Goal: Task Accomplishment & Management: Manage account settings

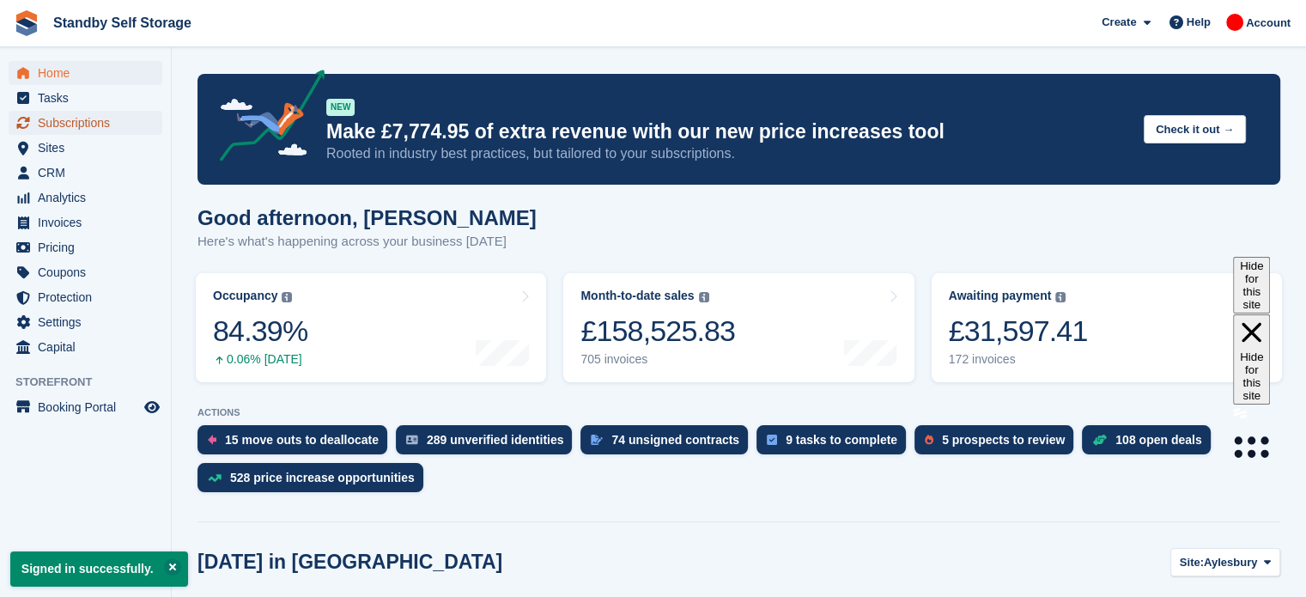
click at [96, 125] on span "Subscriptions" at bounding box center [89, 123] width 103 height 24
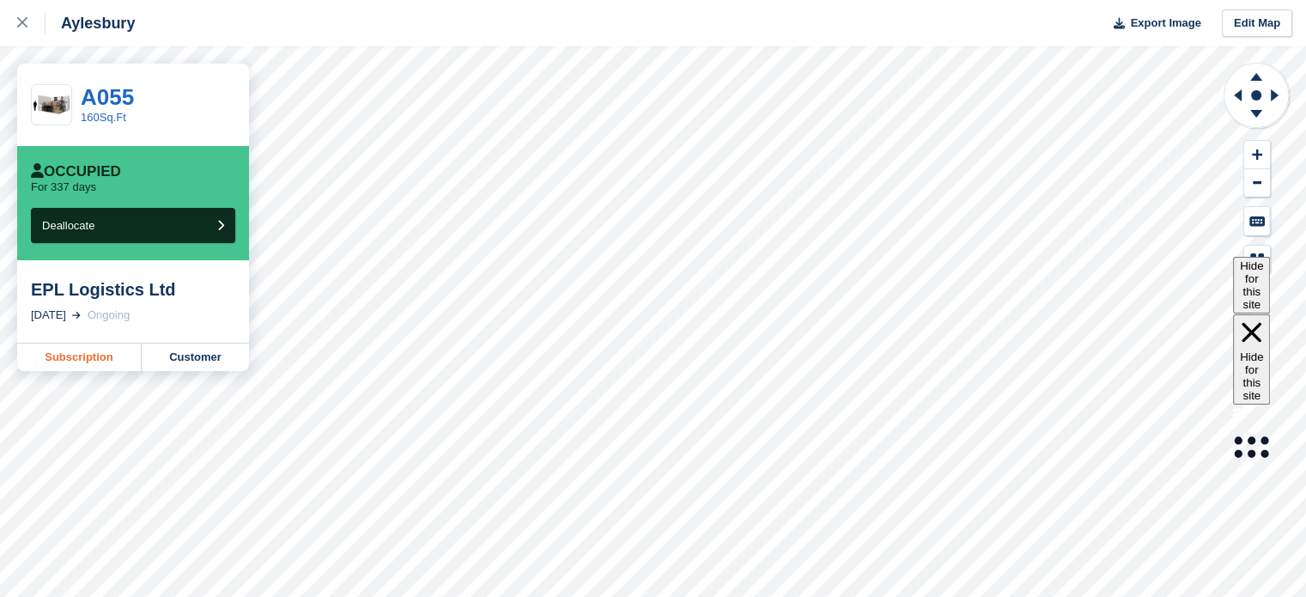
click at [94, 351] on link "Subscription" at bounding box center [79, 356] width 125 height 27
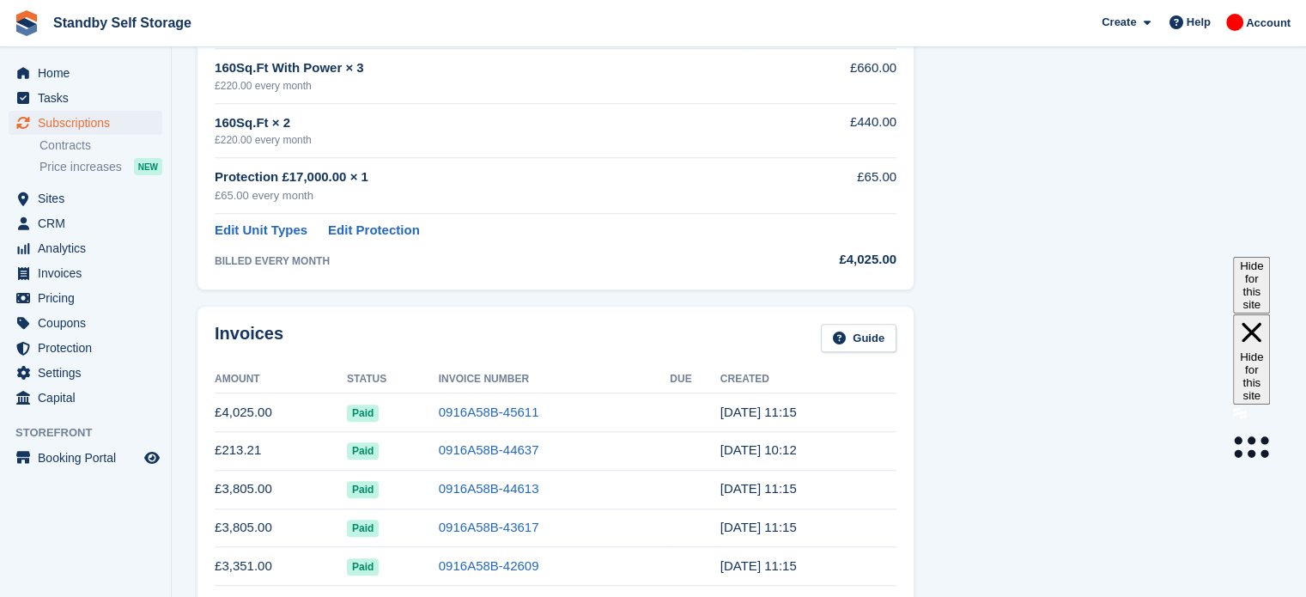
scroll to position [1586, 0]
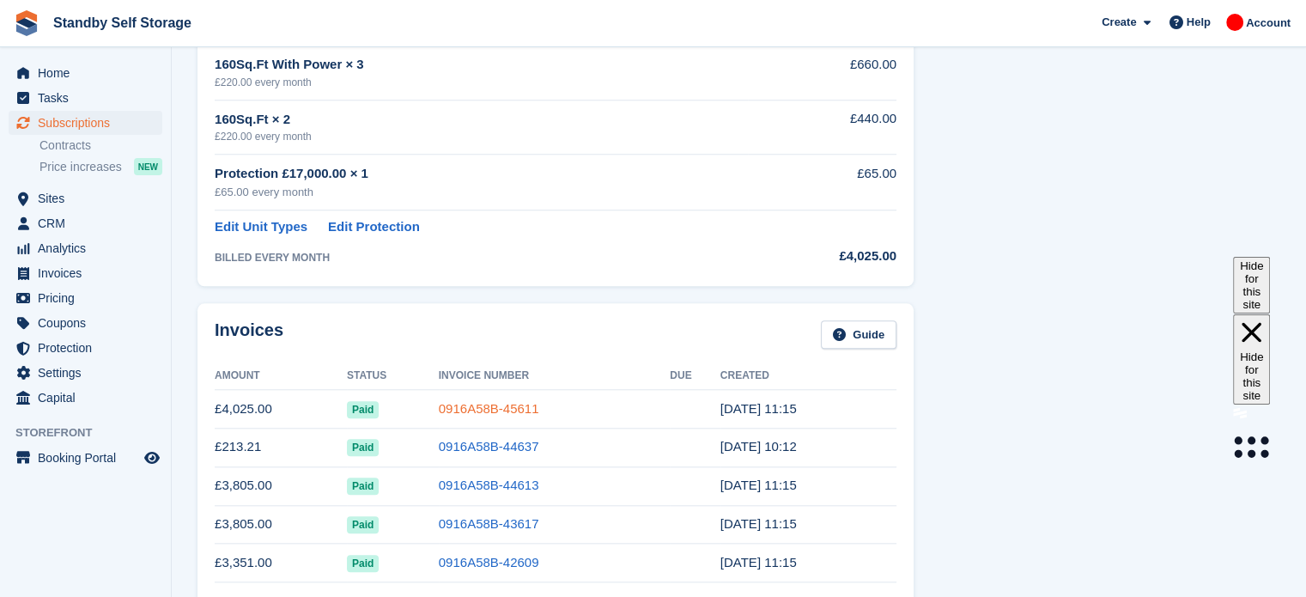
click at [497, 405] on link "0916A58B-45611" at bounding box center [489, 408] width 100 height 15
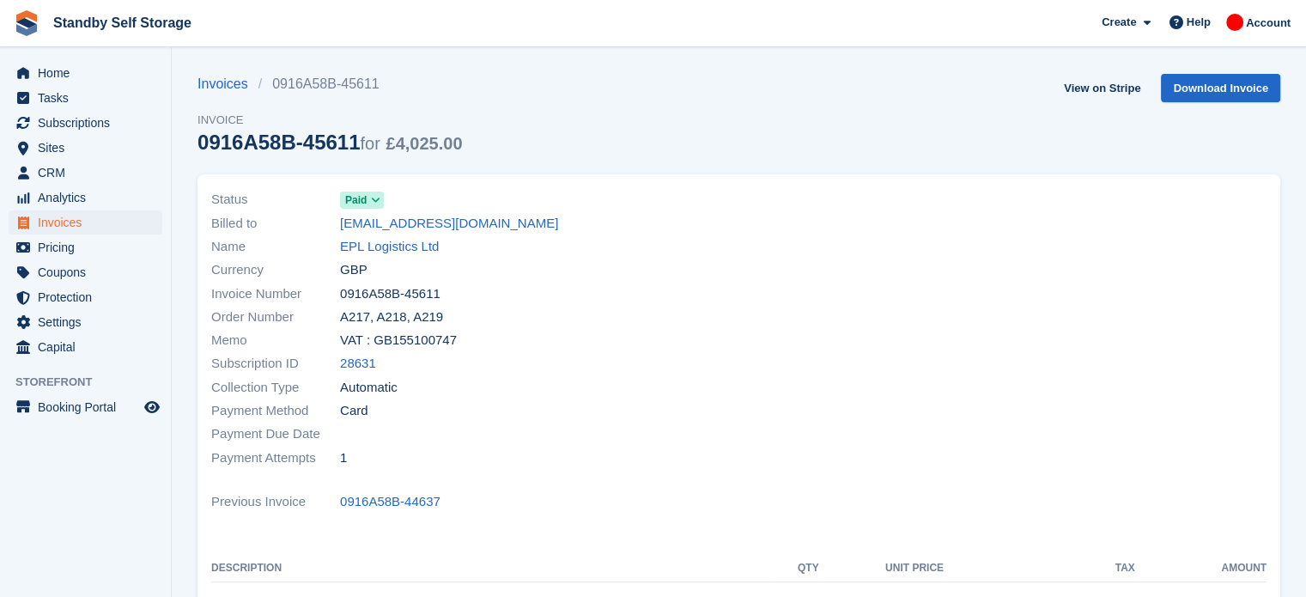
click at [378, 209] on span "Paid" at bounding box center [362, 199] width 44 height 17
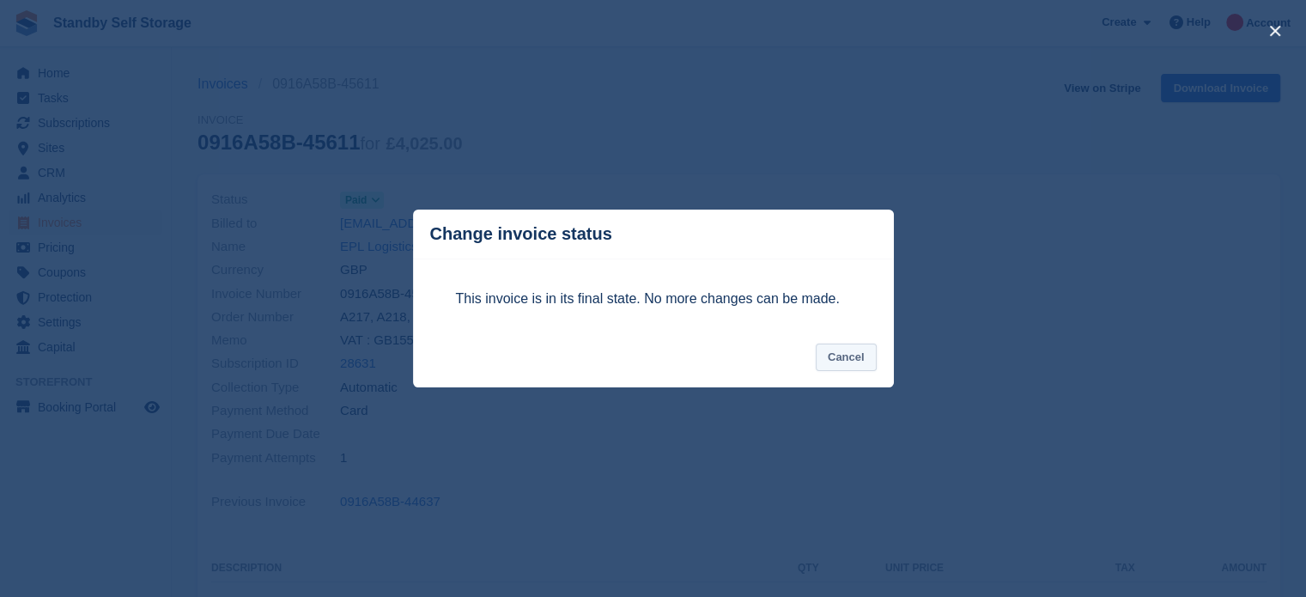
click at [840, 355] on button "Cancel" at bounding box center [846, 357] width 61 height 28
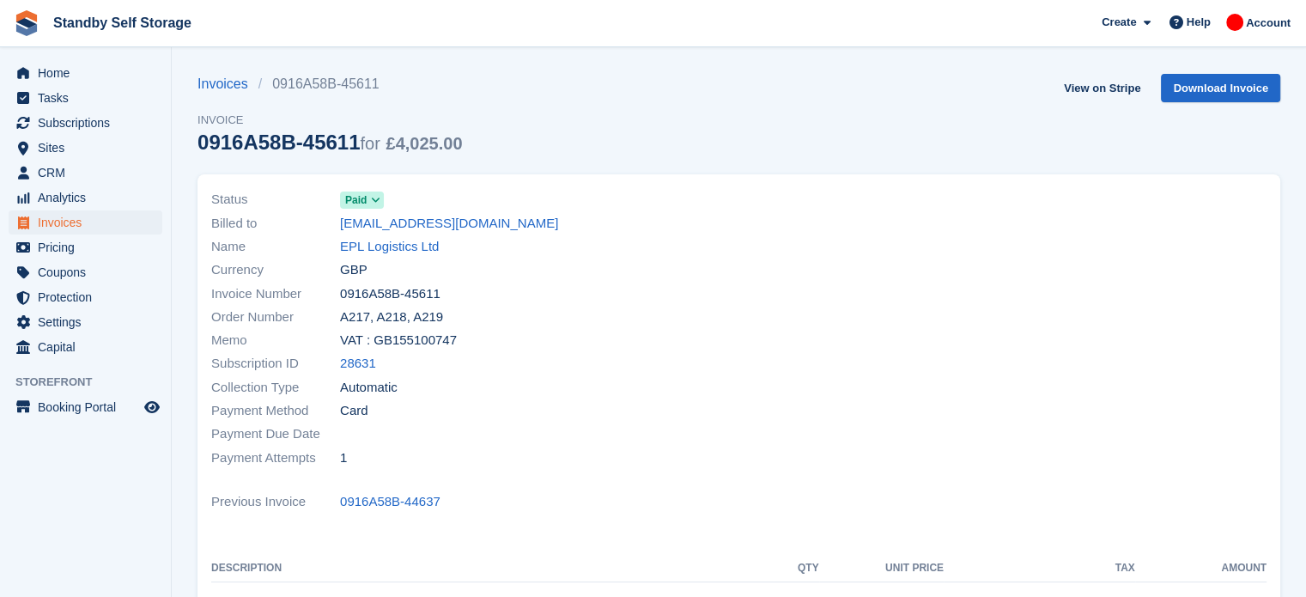
click at [560, 55] on section "Invoices 0916A58B-45611 Invoice 0916A58B-45611 for £4,025.00 View on Stripe Dow…" at bounding box center [739, 607] width 1134 height 1214
click at [75, 66] on span "Home" at bounding box center [89, 73] width 103 height 24
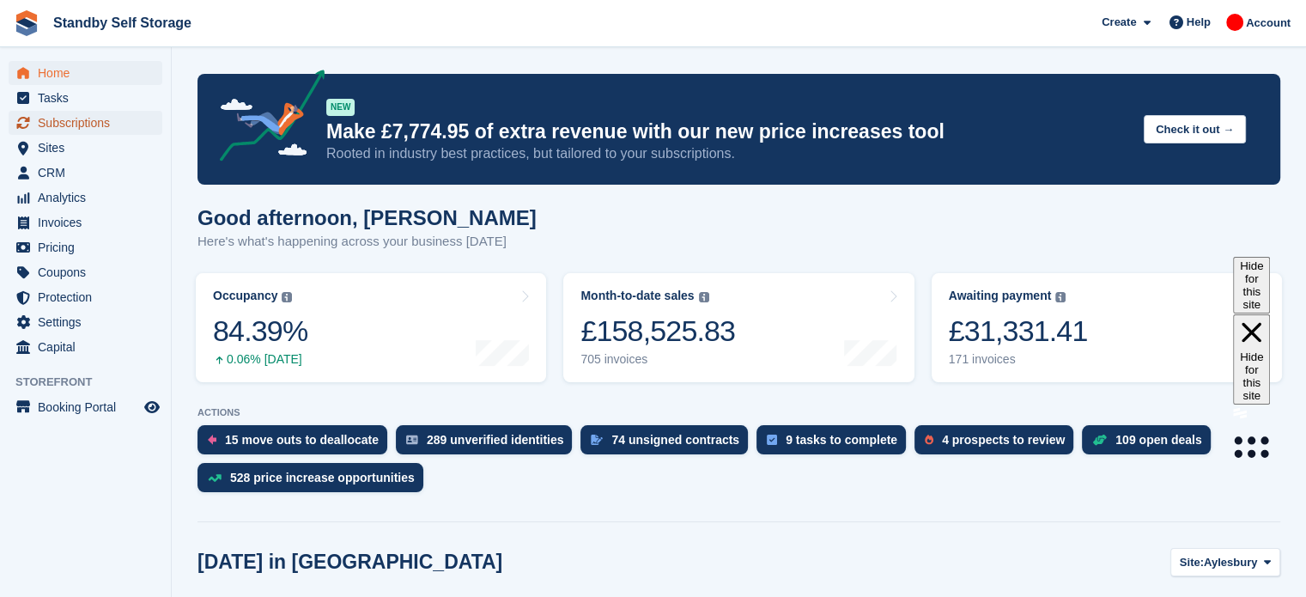
click at [38, 116] on span "Subscriptions" at bounding box center [89, 123] width 103 height 24
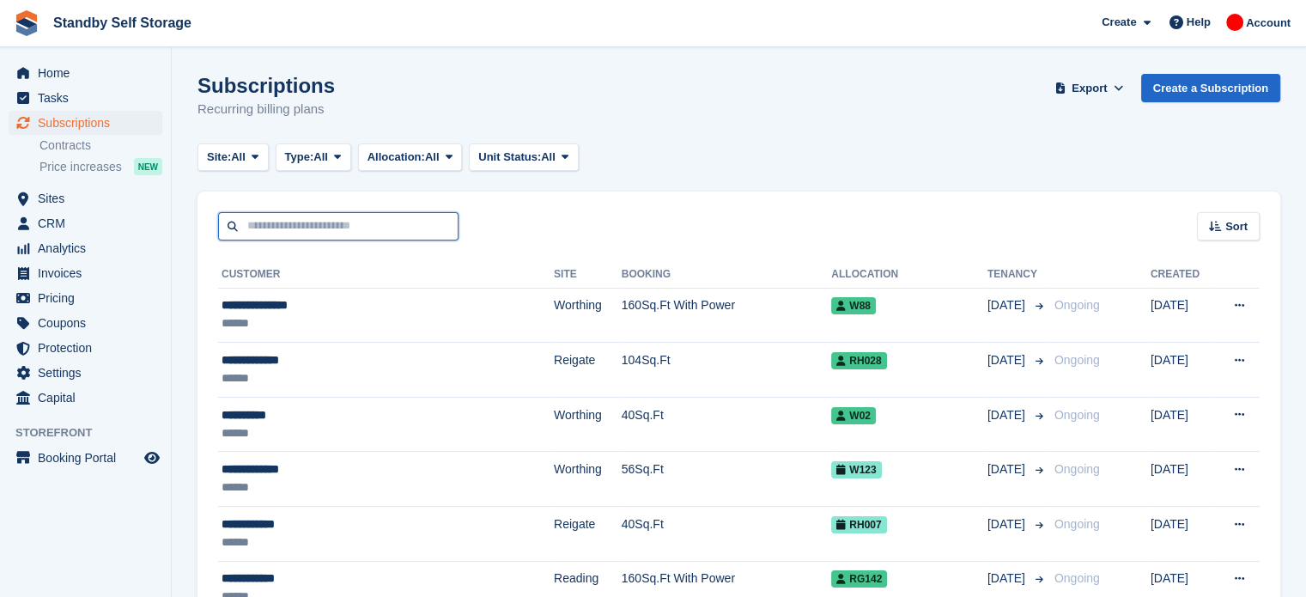
click at [380, 233] on input "text" at bounding box center [338, 226] width 240 height 28
type input "********"
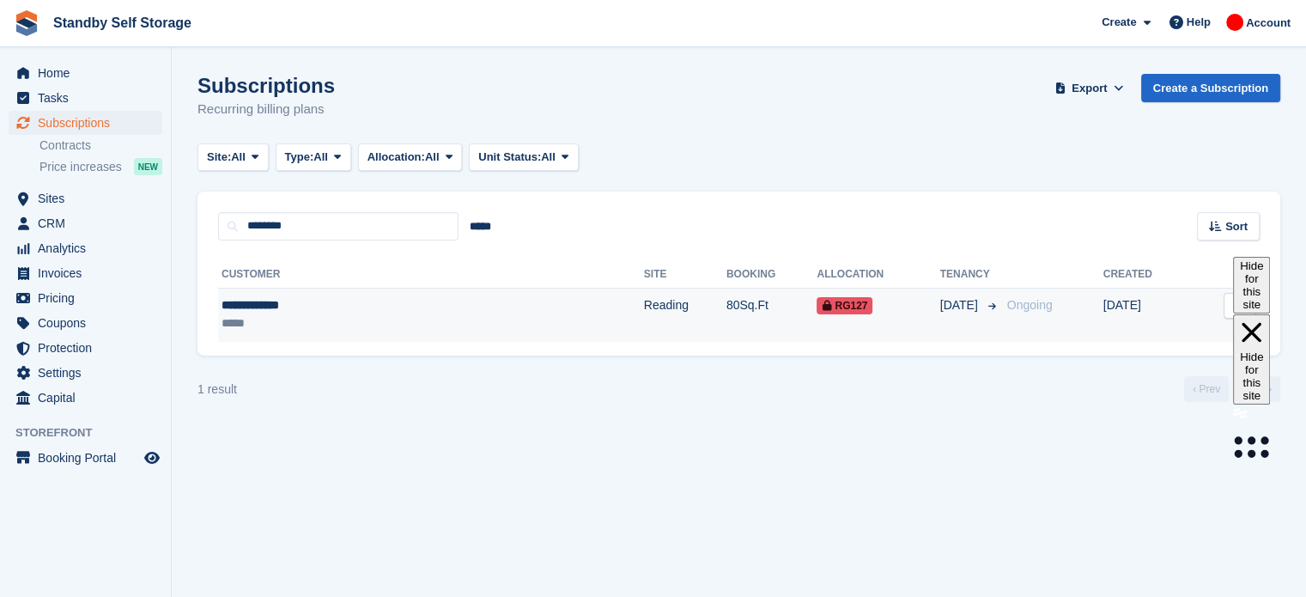
click at [644, 302] on td "Reading" at bounding box center [685, 315] width 82 height 54
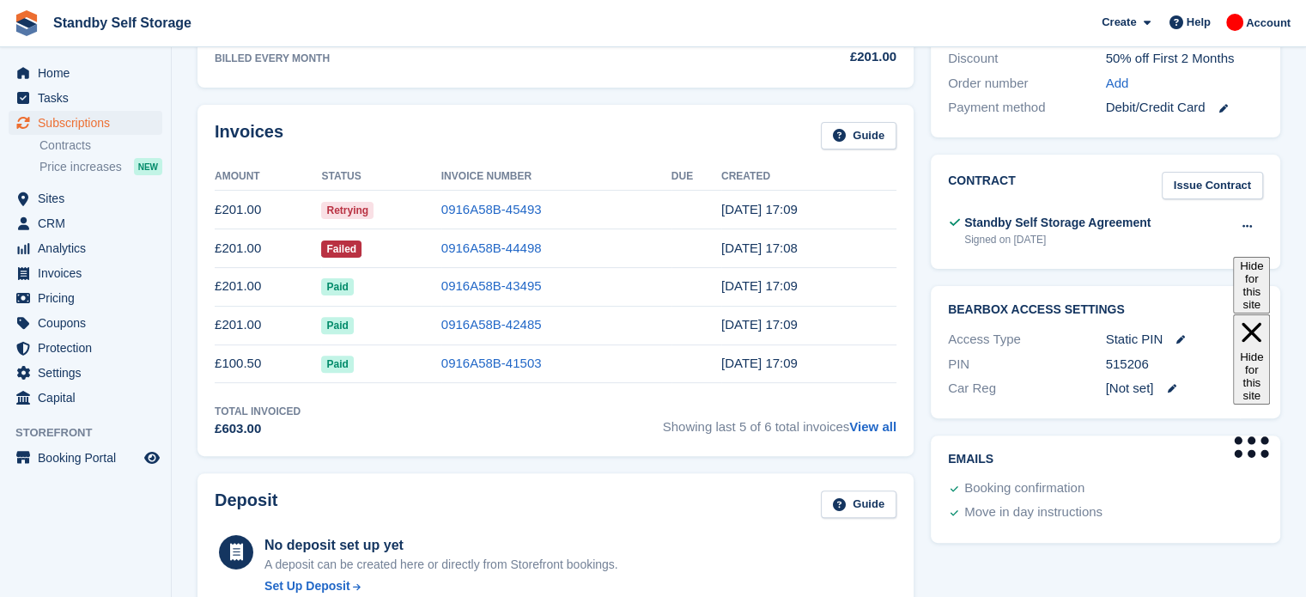
scroll to position [505, 0]
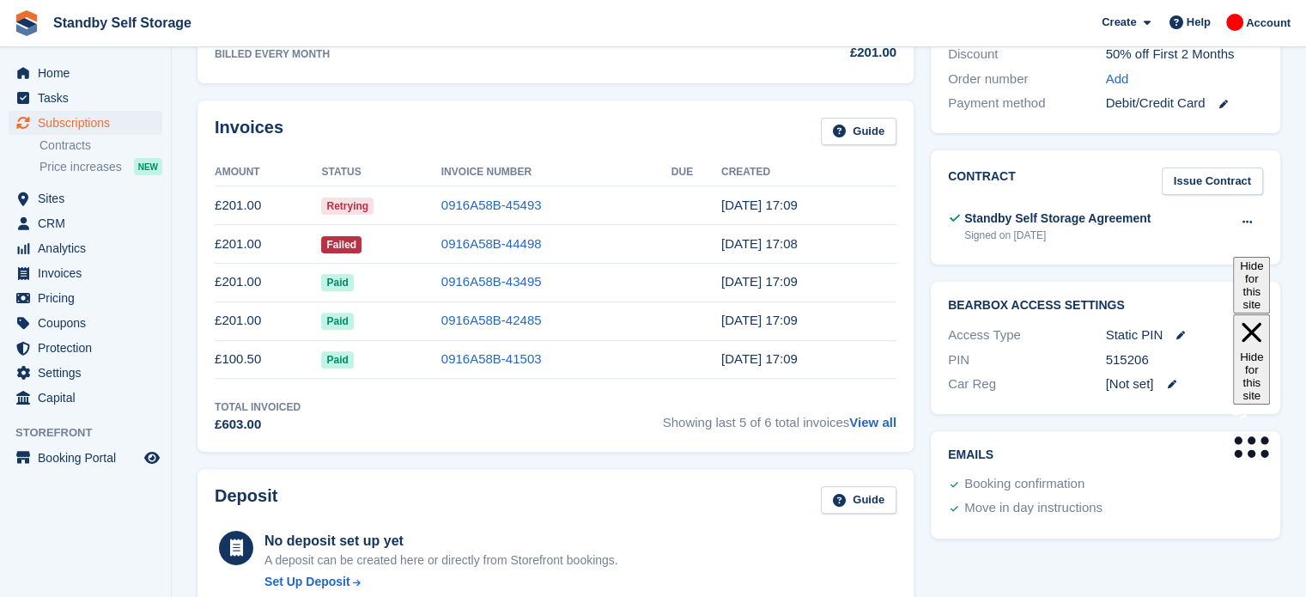
click at [918, 394] on div "Invoices Guide Amount Status Invoice Number Due Created £201.00 Retrying 0916A5…" at bounding box center [555, 276] width 733 height 368
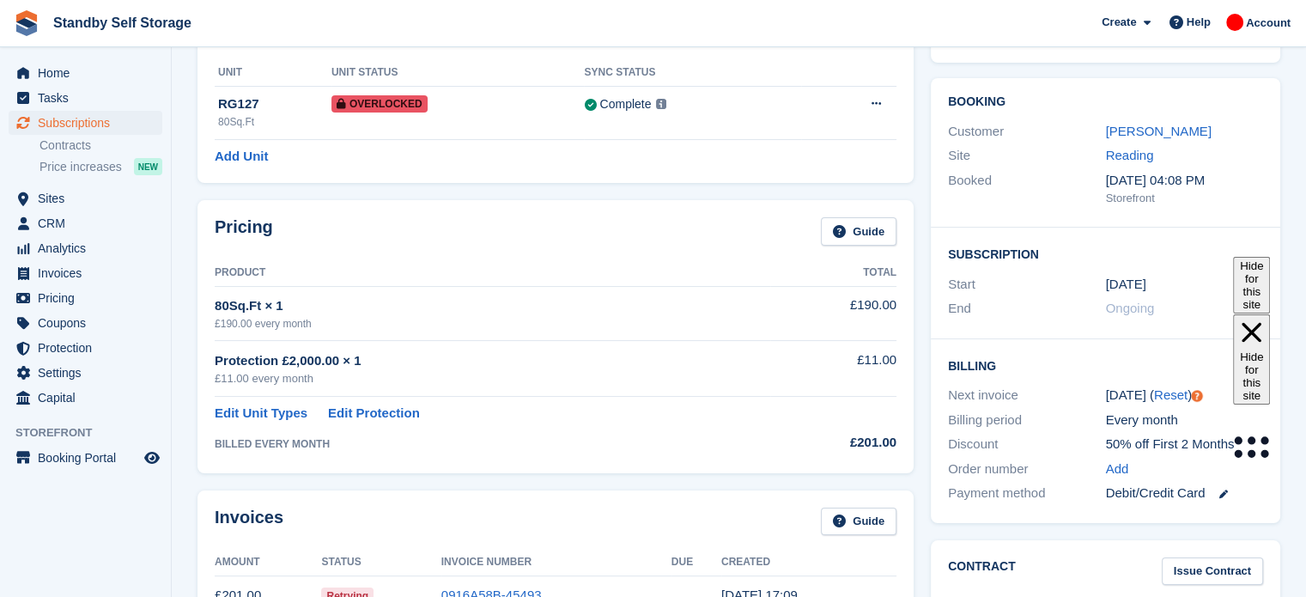
scroll to position [212, 0]
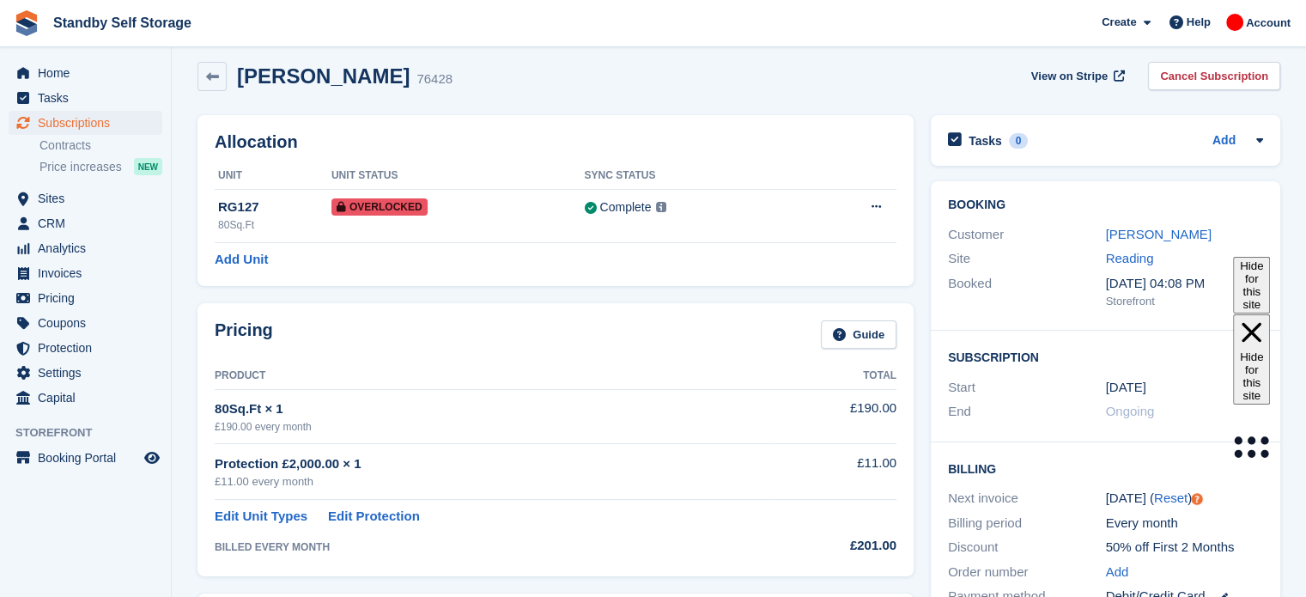
scroll to position [2, 0]
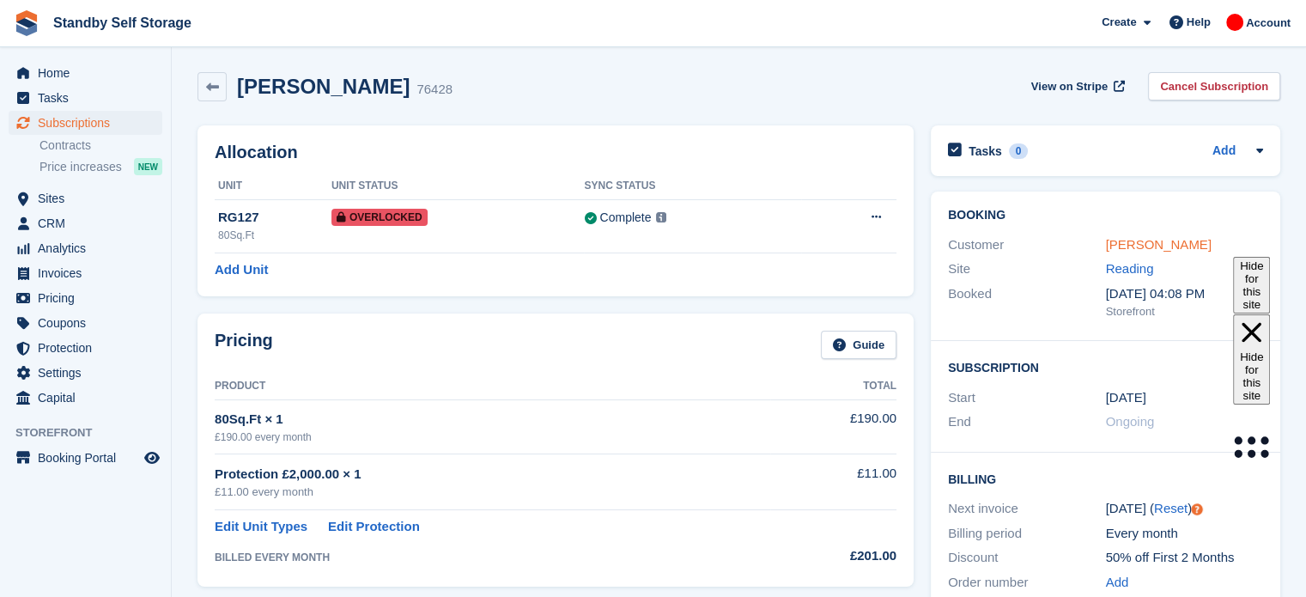
click at [1132, 244] on link "Kyle Hitchman" at bounding box center [1159, 244] width 106 height 15
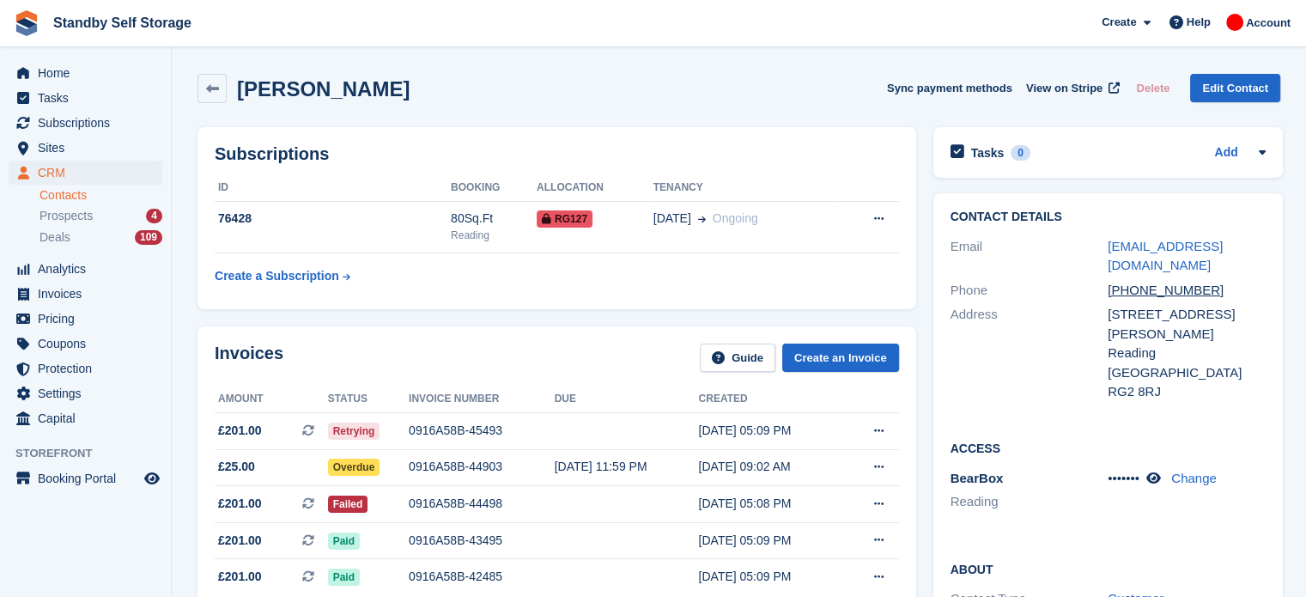
click at [722, 86] on div "Kyle Hitchman Sync payment methods View on Stripe Delete Edit Contact" at bounding box center [739, 88] width 1083 height 29
click at [55, 149] on span "Sites" at bounding box center [89, 148] width 103 height 24
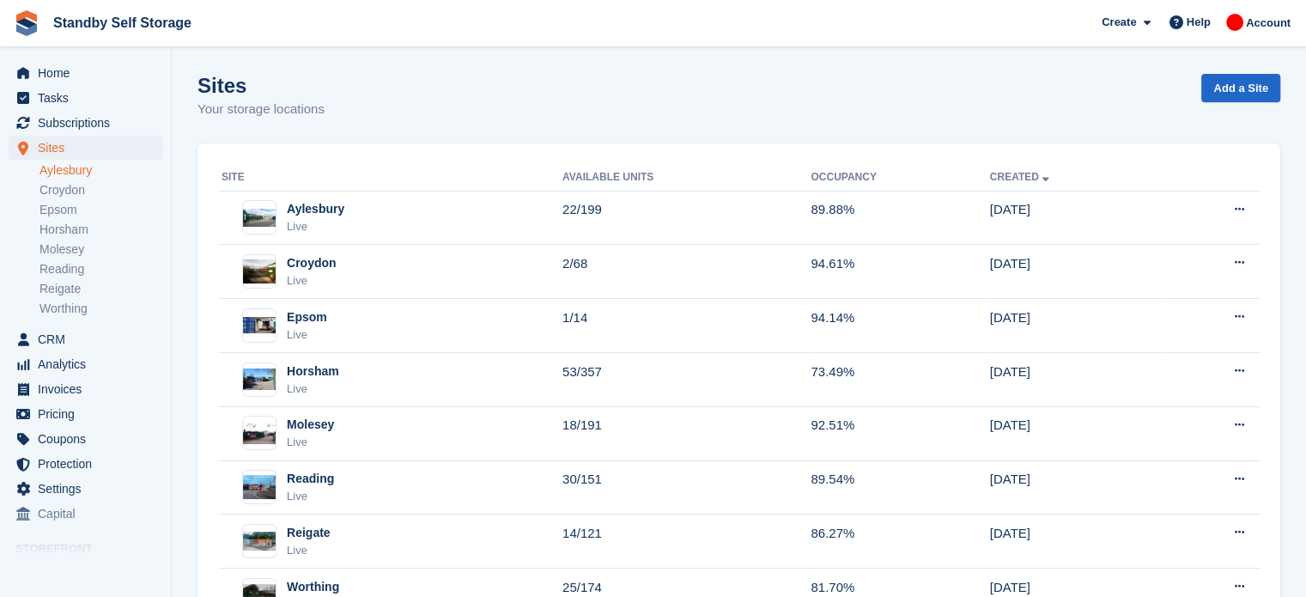
click at [64, 173] on link "Aylesbury" at bounding box center [101, 170] width 123 height 16
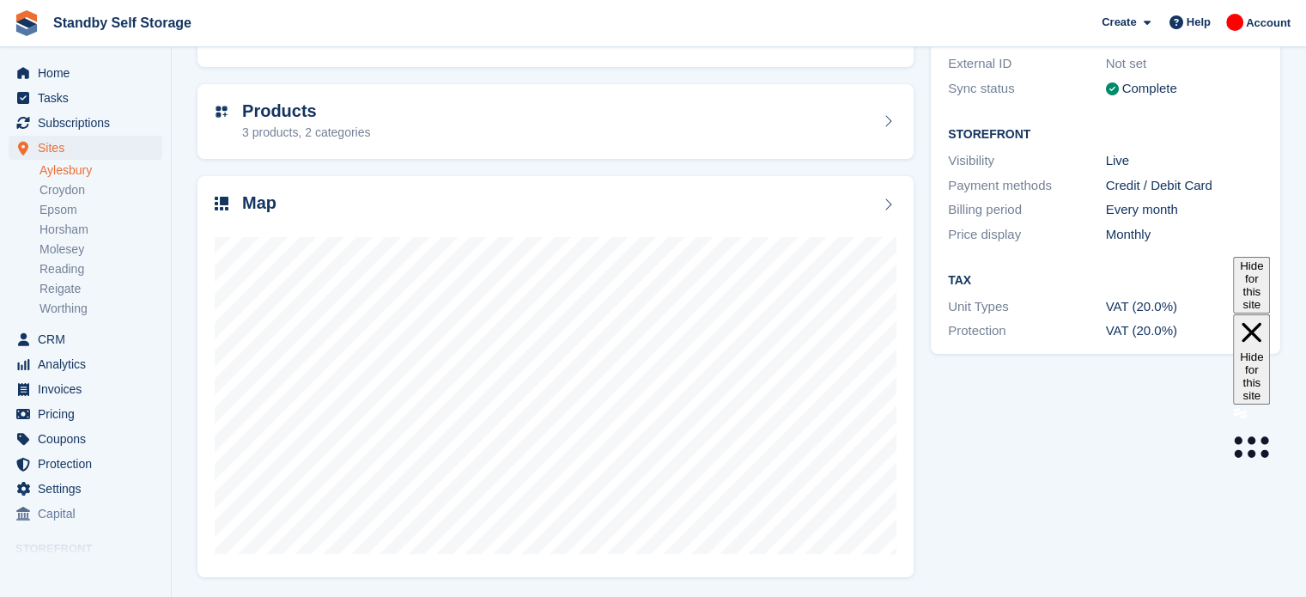
scroll to position [227, 0]
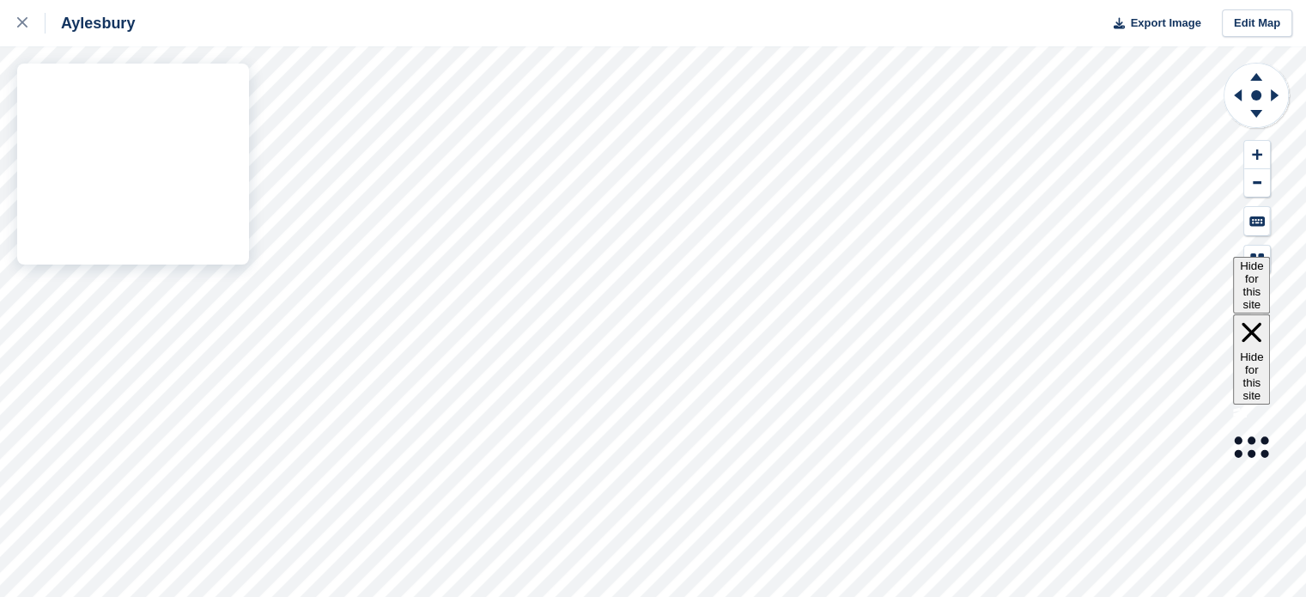
click at [198, 219] on div "Aylesbury Export Image Edit Map" at bounding box center [653, 298] width 1306 height 597
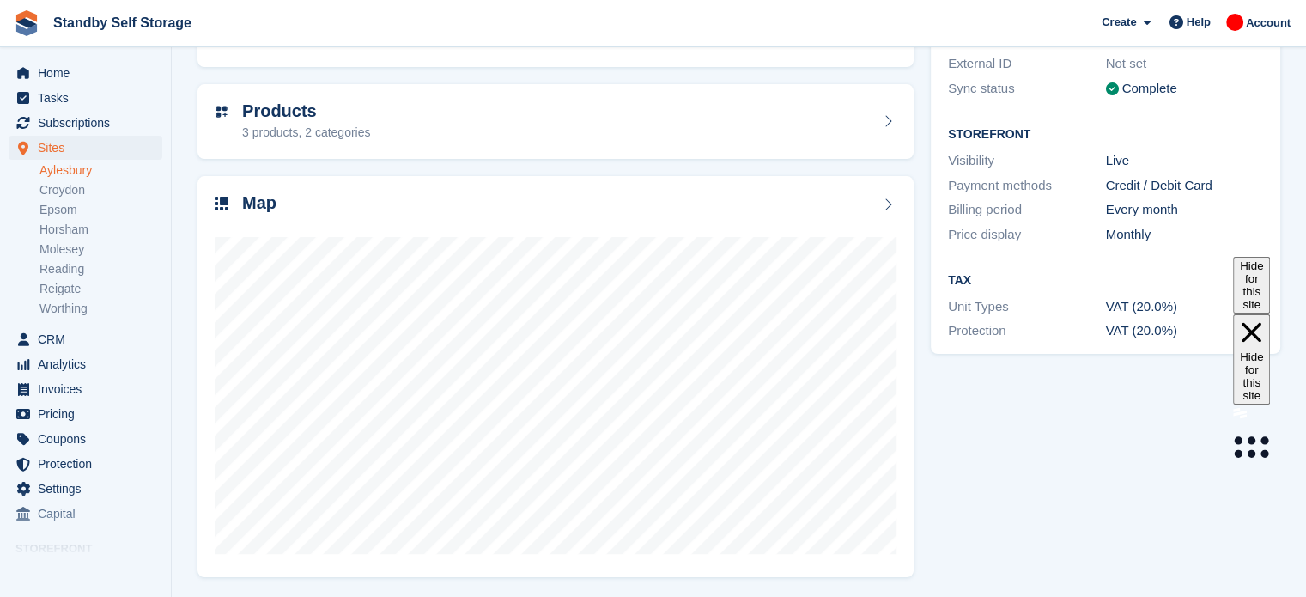
scroll to position [227, 0]
click at [90, 228] on link "Horsham" at bounding box center [101, 230] width 123 height 16
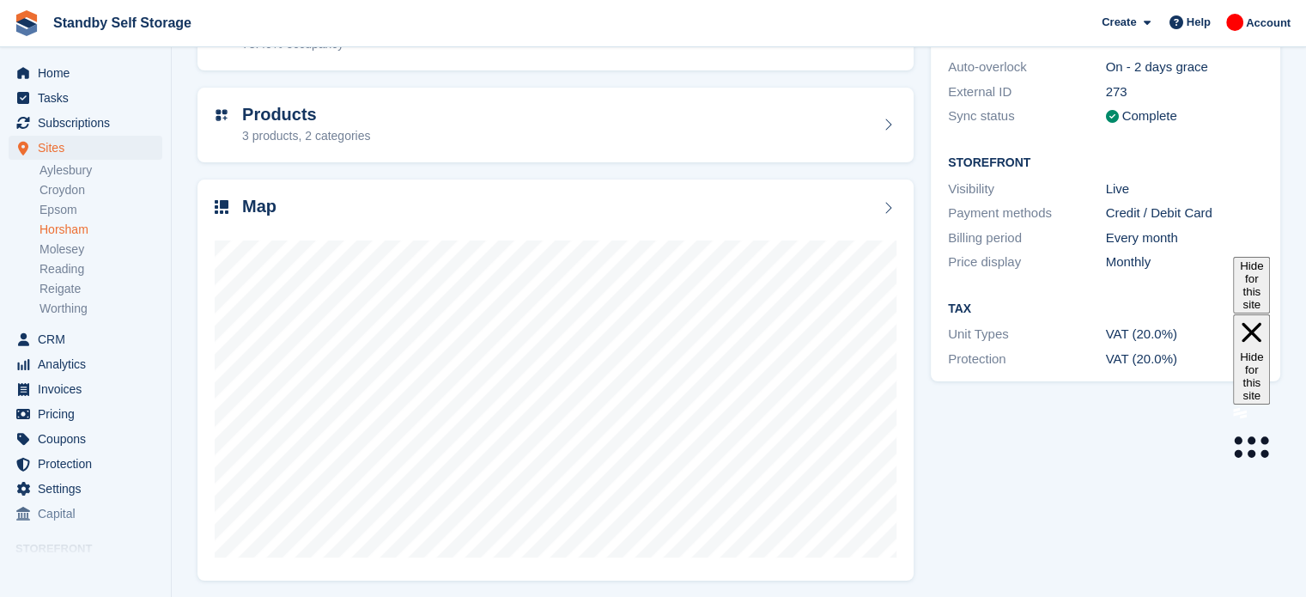
scroll to position [227, 0]
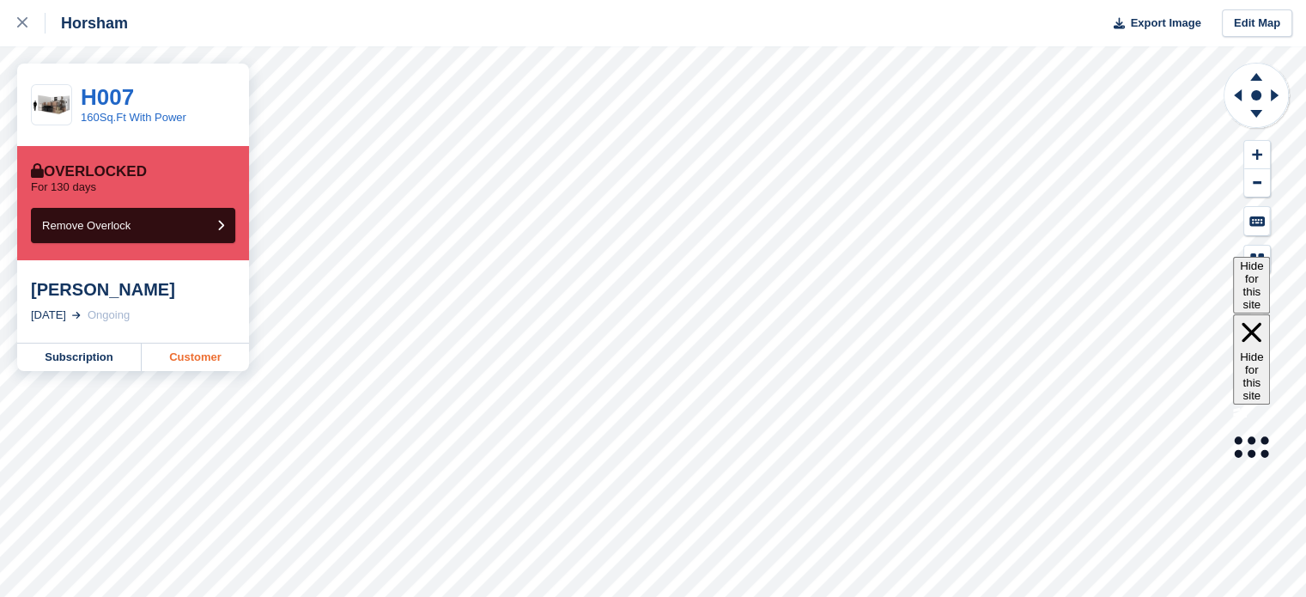
click at [208, 354] on link "Customer" at bounding box center [195, 356] width 107 height 27
click at [25, 17] on div at bounding box center [31, 23] width 28 height 21
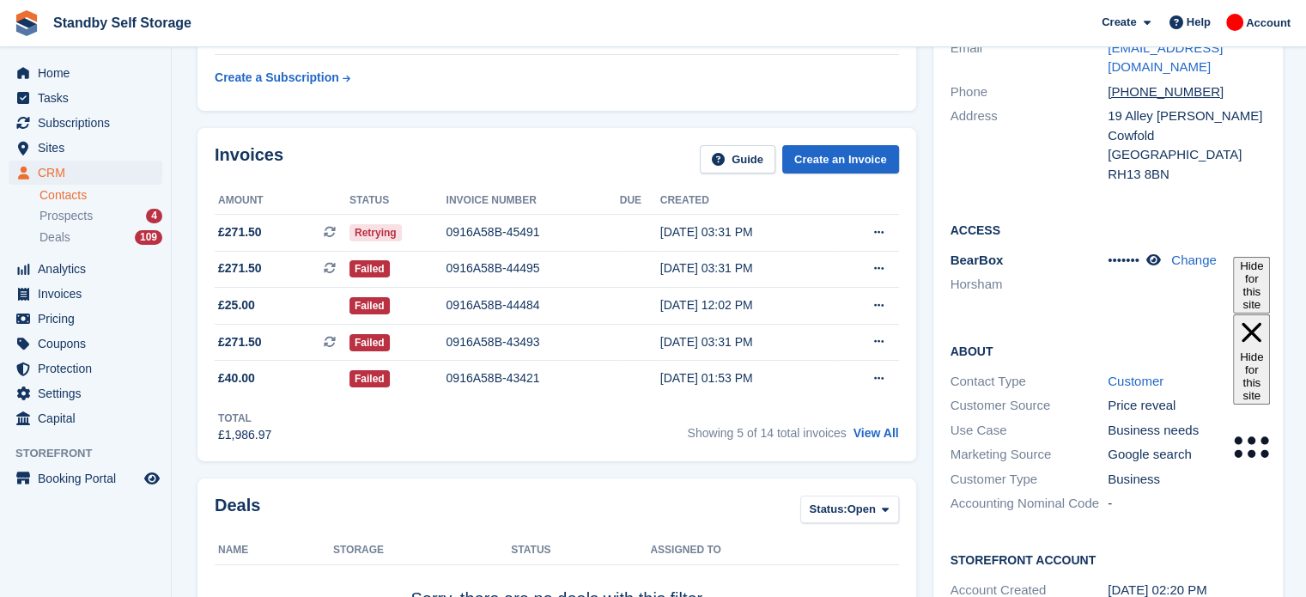
scroll to position [181, 0]
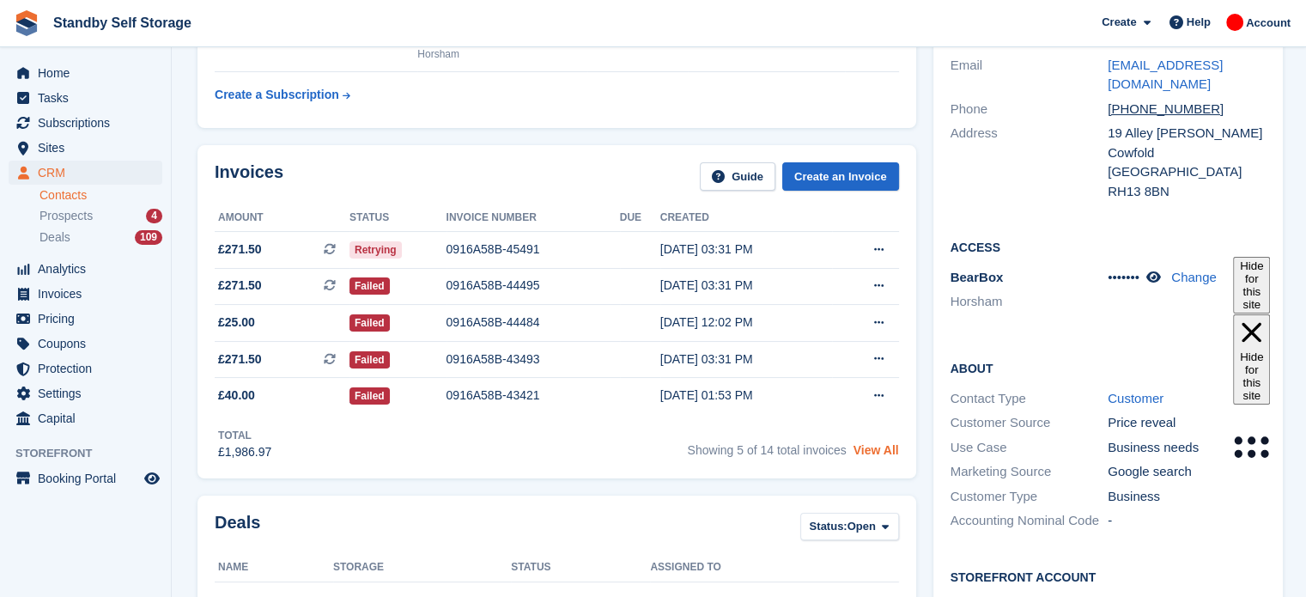
click at [883, 450] on link "View All" at bounding box center [877, 450] width 46 height 14
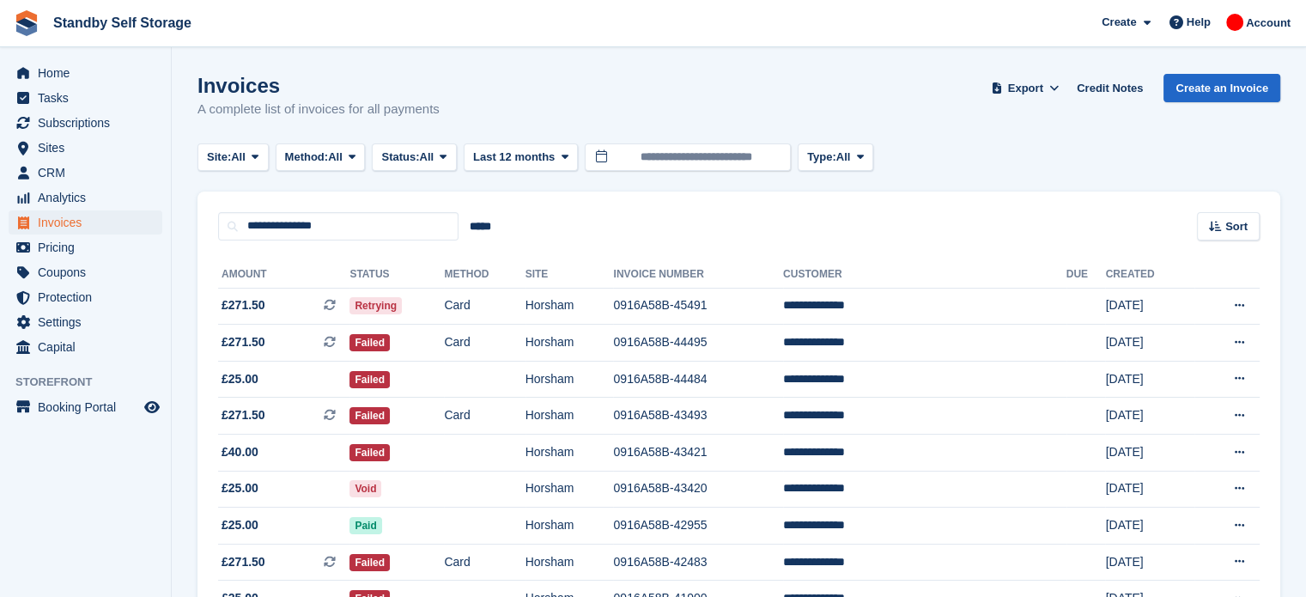
click at [669, 98] on div "Invoices A complete list of invoices for all payments Export Export Invoices Ex…" at bounding box center [739, 107] width 1083 height 66
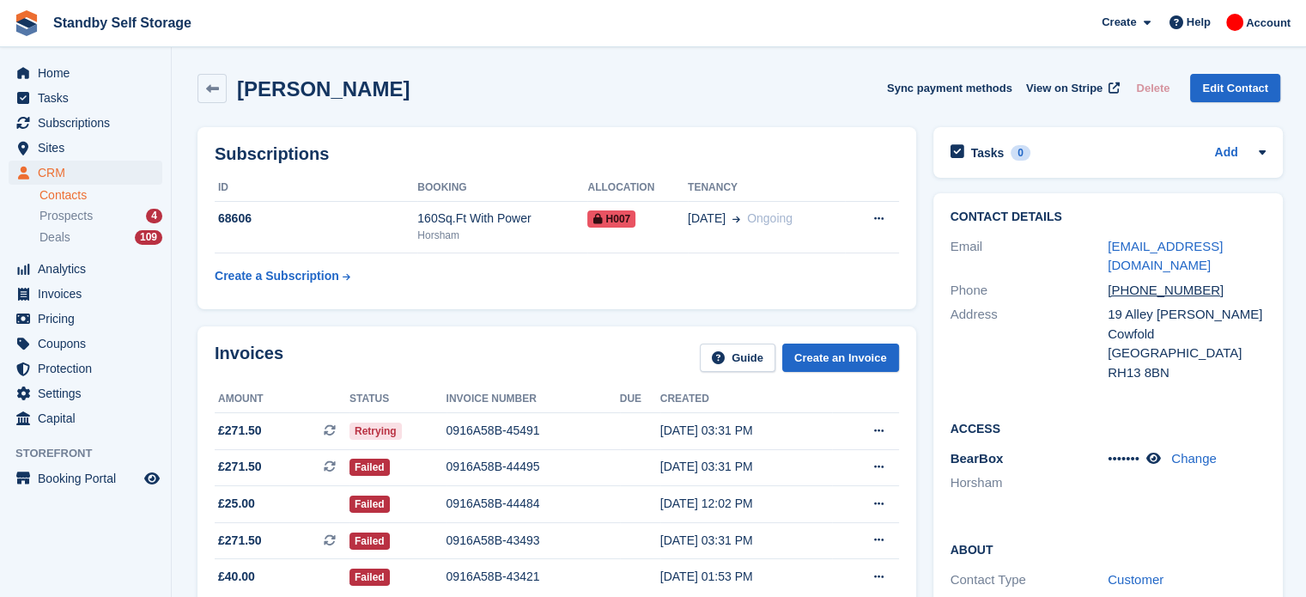
scroll to position [181, 0]
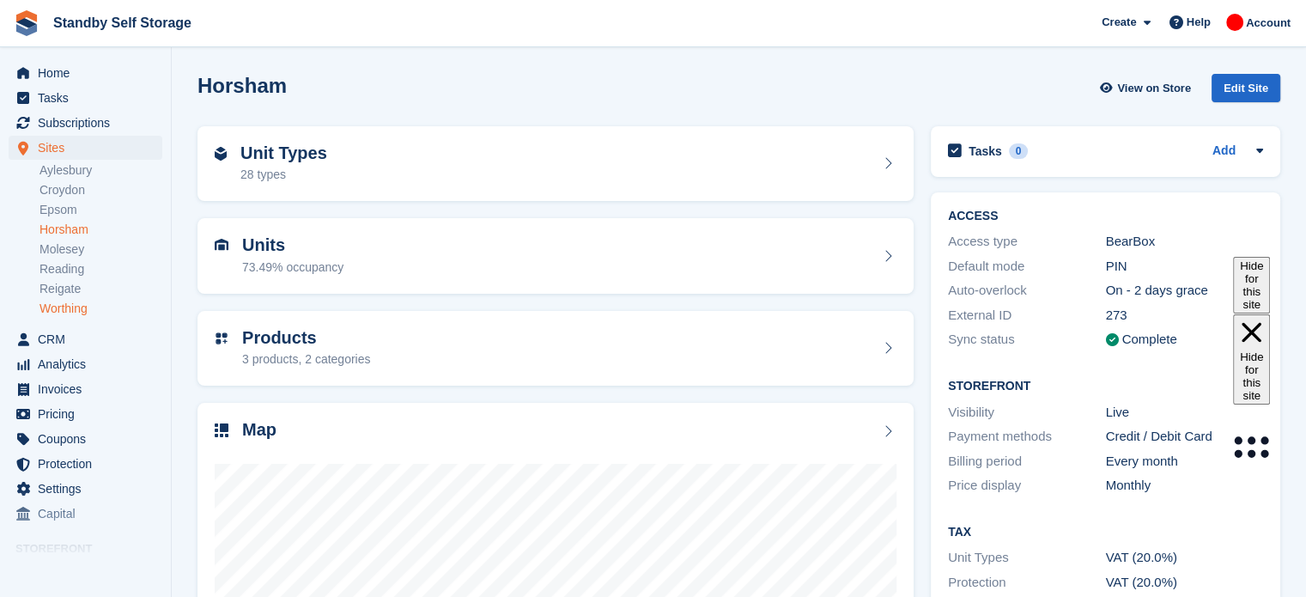
click at [74, 307] on link "Worthing" at bounding box center [101, 309] width 123 height 16
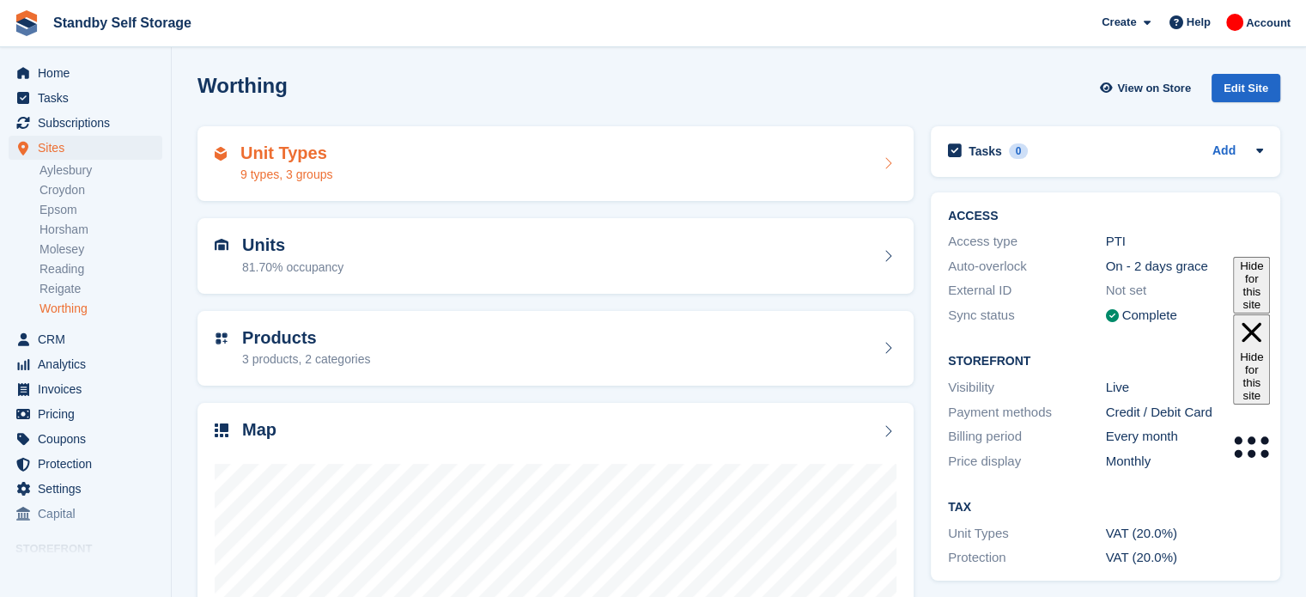
click at [672, 167] on div "Unit Types 9 types, 3 groups" at bounding box center [556, 163] width 682 height 41
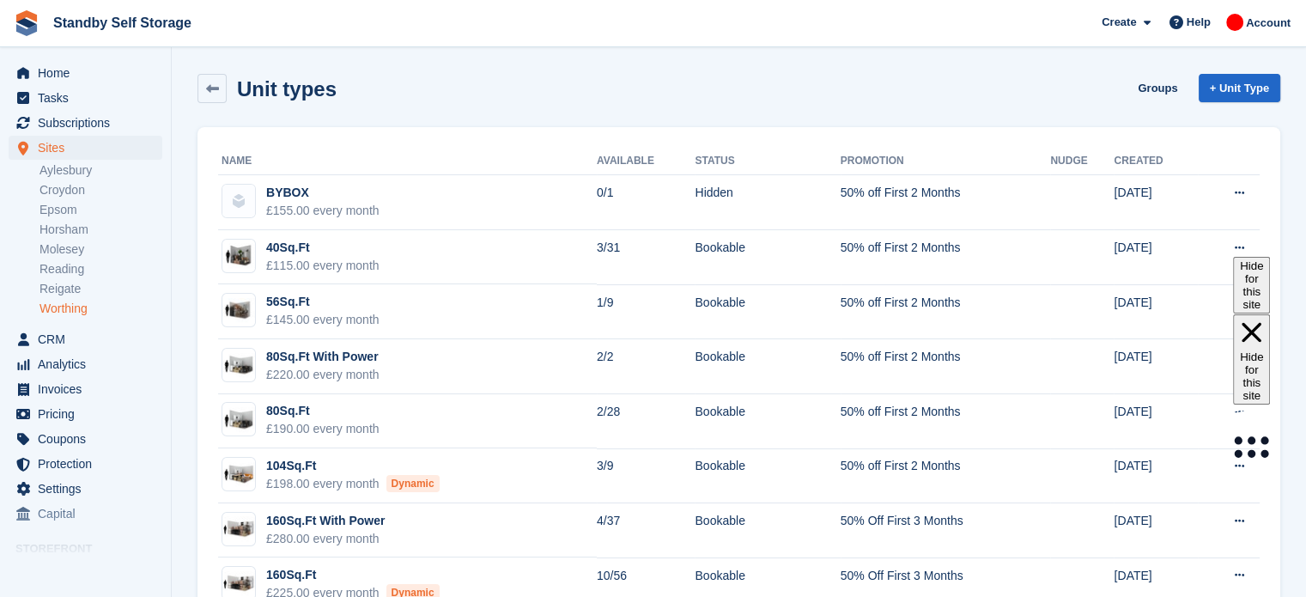
click at [77, 308] on link "Worthing" at bounding box center [101, 309] width 123 height 16
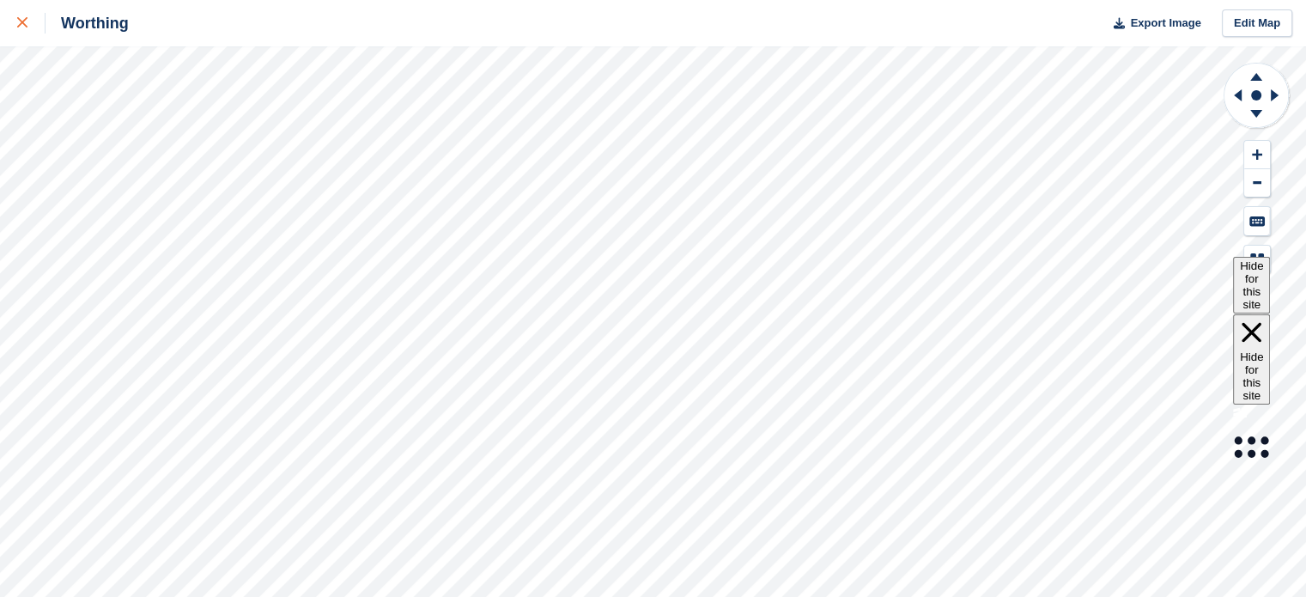
click at [19, 32] on div at bounding box center [31, 23] width 28 height 21
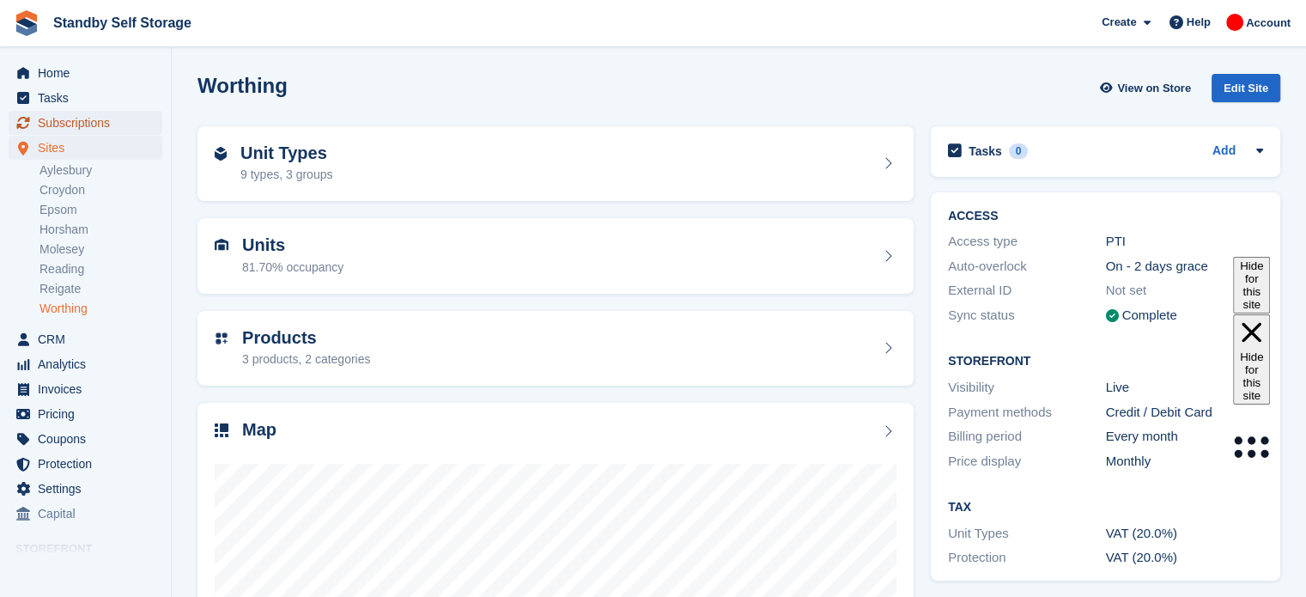
click at [76, 122] on span "Subscriptions" at bounding box center [89, 123] width 103 height 24
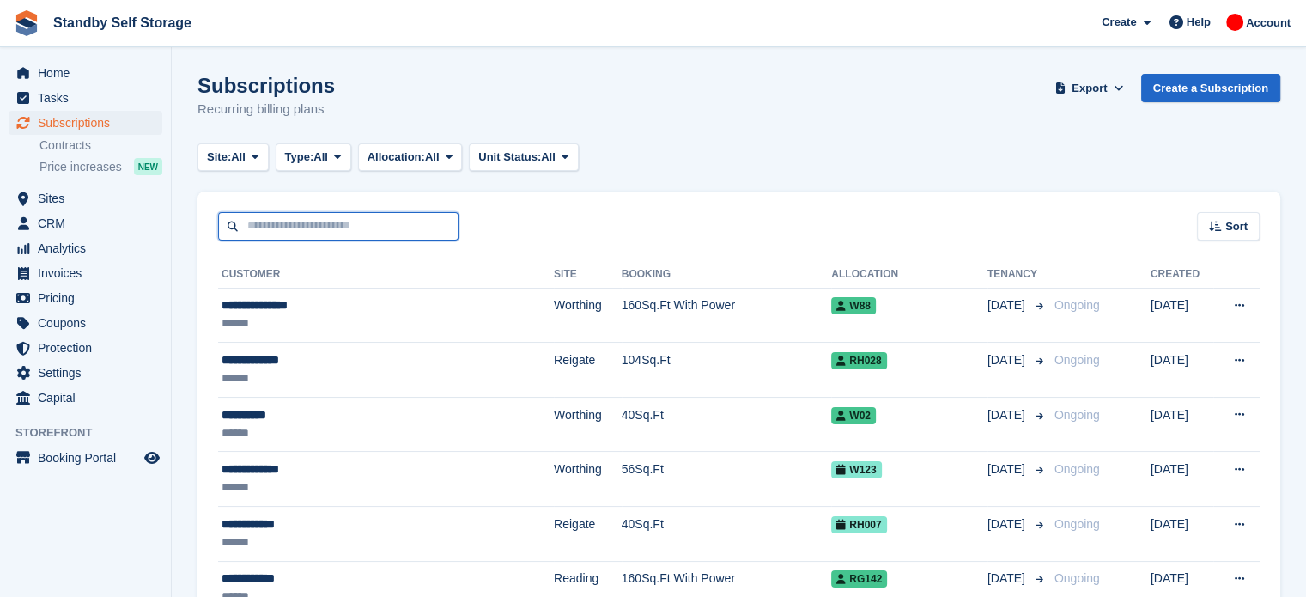
drag, startPoint x: 0, startPoint y: 0, endPoint x: 358, endPoint y: 221, distance: 420.6
click at [358, 221] on input "text" at bounding box center [338, 226] width 240 height 28
type input "*****"
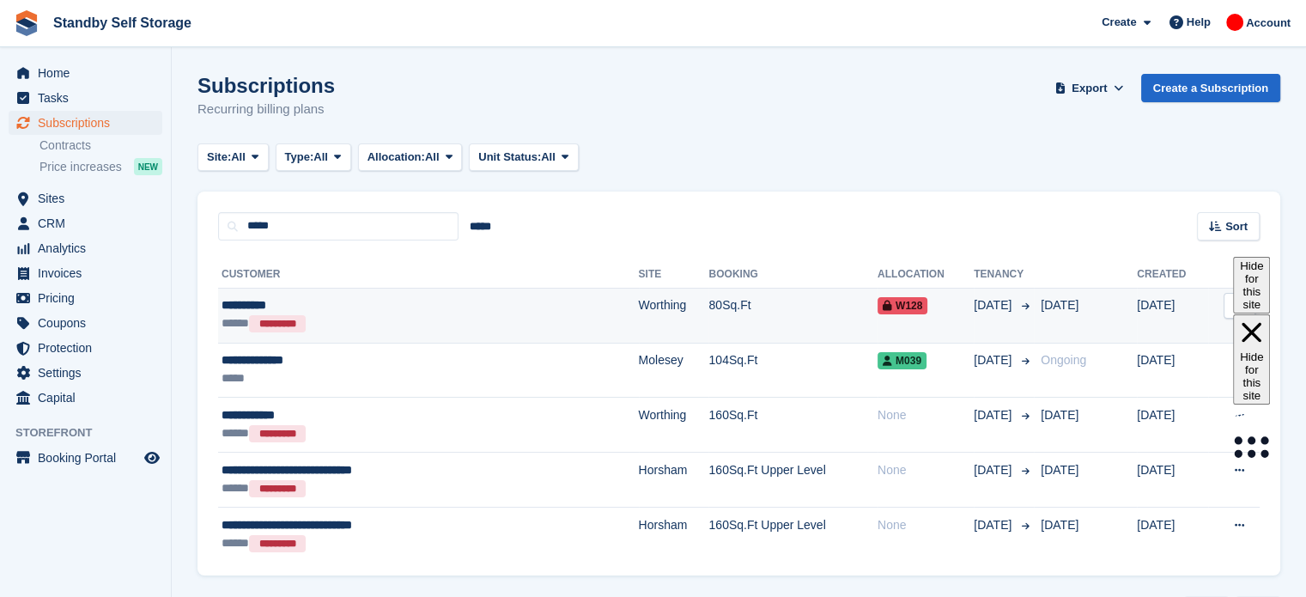
click at [708, 308] on td "80Sq.Ft" at bounding box center [792, 315] width 168 height 55
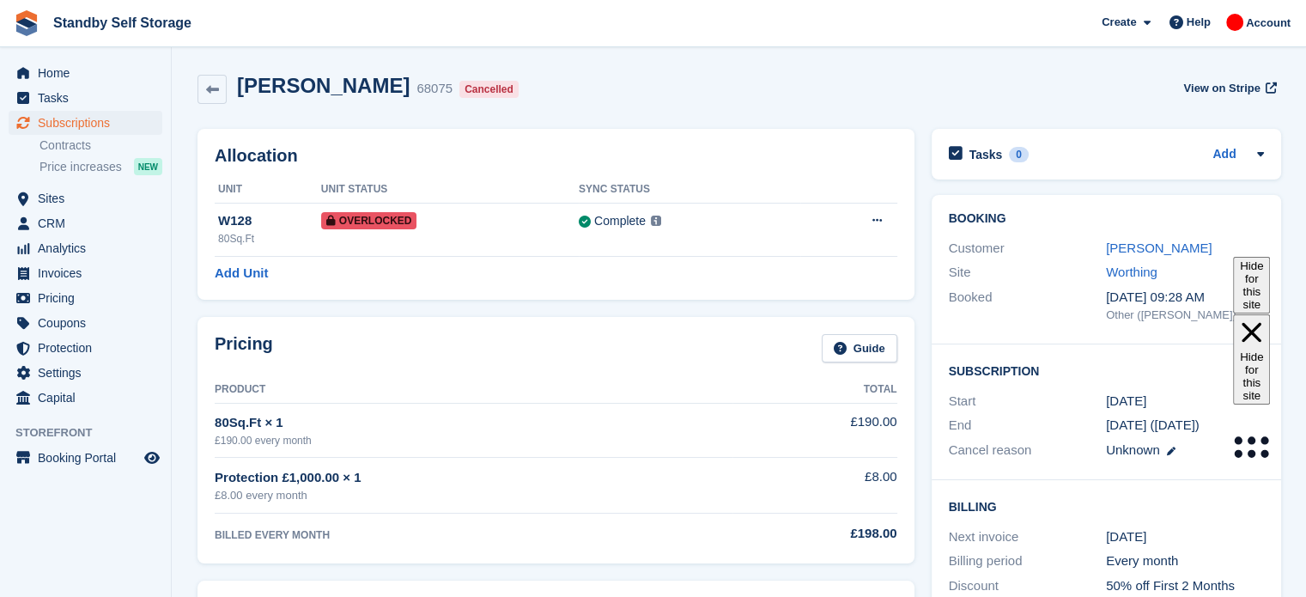
scroll to position [67, 0]
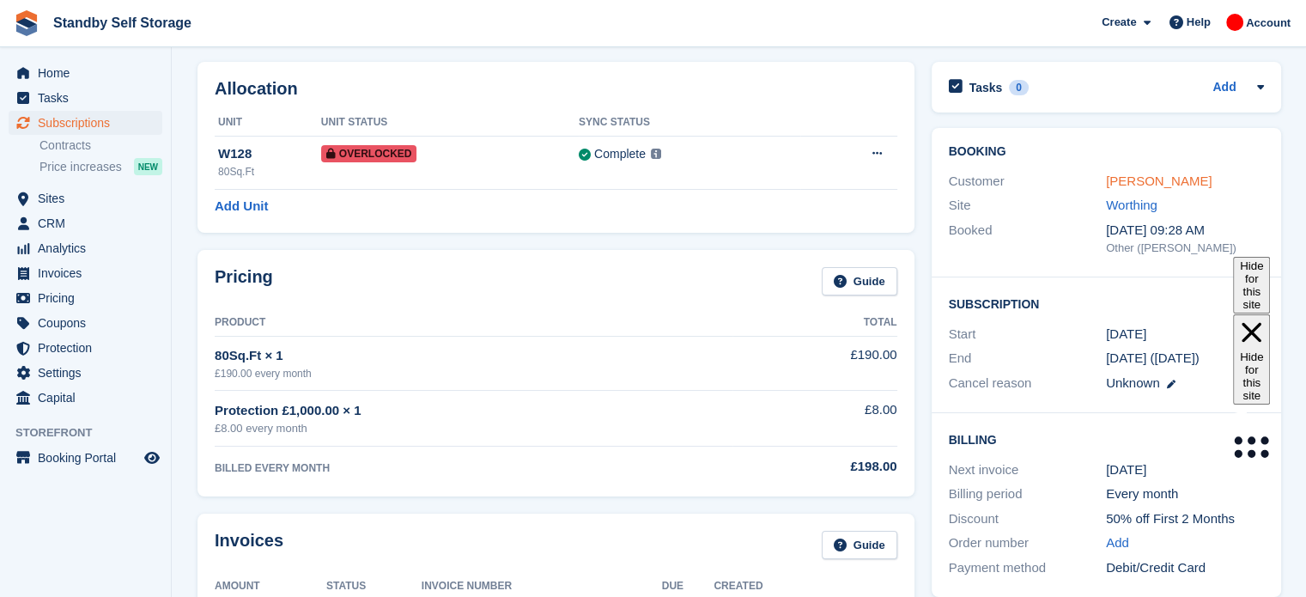
click at [1152, 182] on link "[PERSON_NAME]" at bounding box center [1159, 180] width 106 height 15
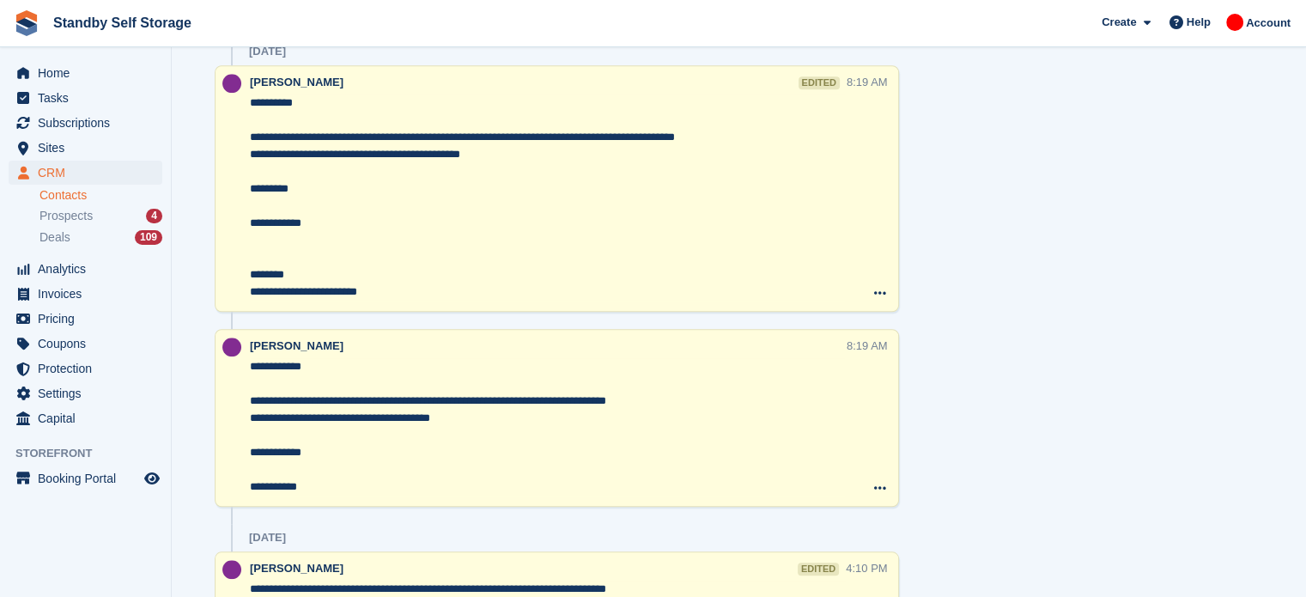
scroll to position [1159, 0]
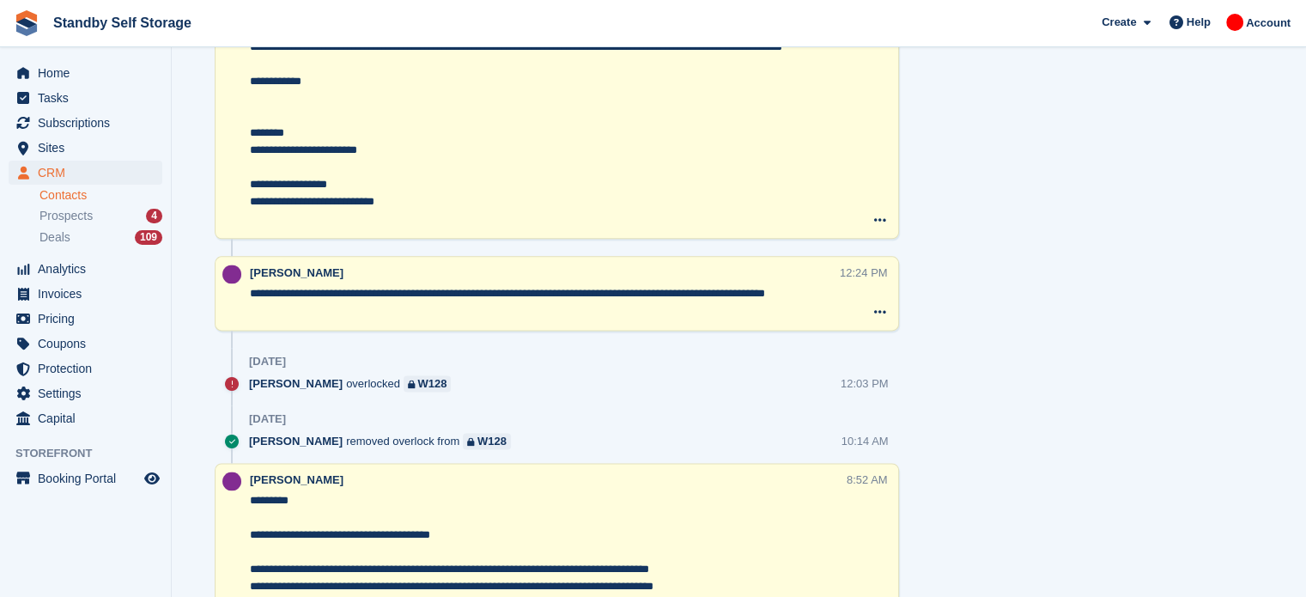
scroll to position [2190, 0]
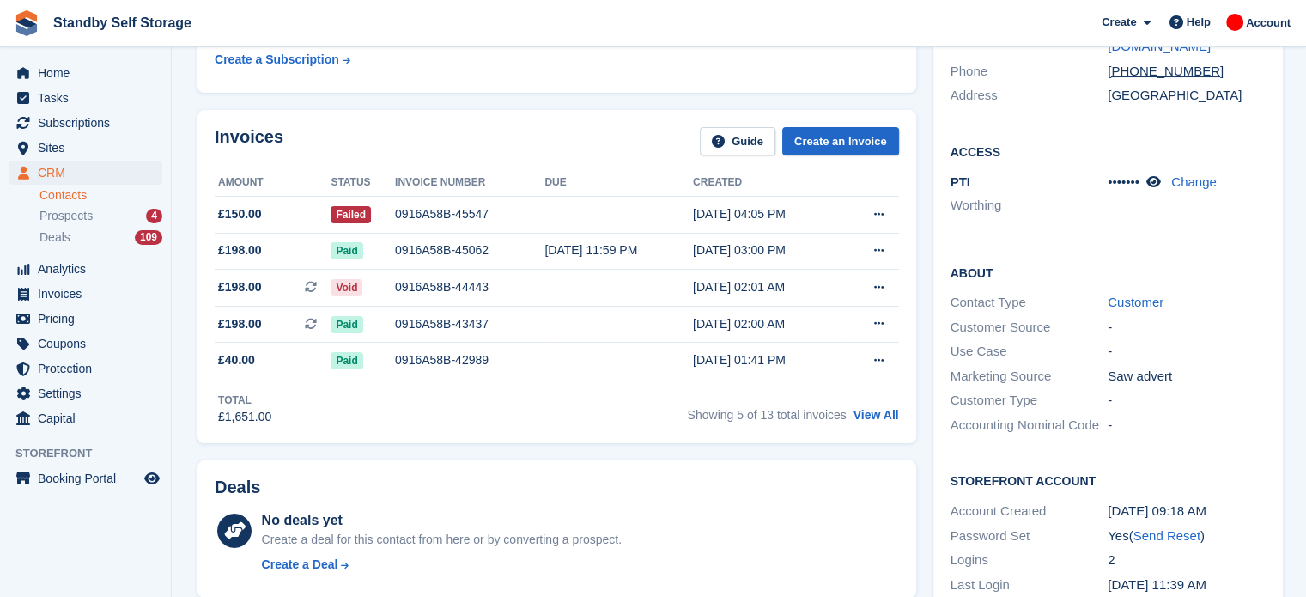
scroll to position [0, 0]
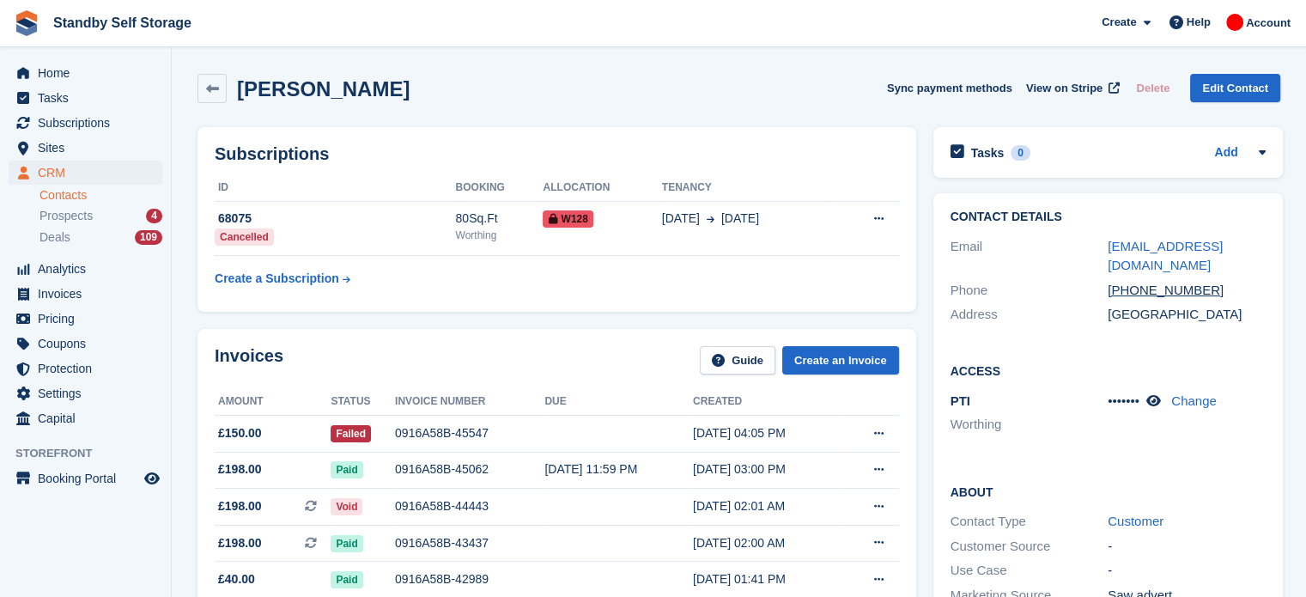
click at [604, 78] on div "Luke Hicks Sync payment methods View on Stripe Delete Edit Contact" at bounding box center [739, 88] width 1083 height 29
click at [96, 119] on span "Subscriptions" at bounding box center [89, 123] width 103 height 24
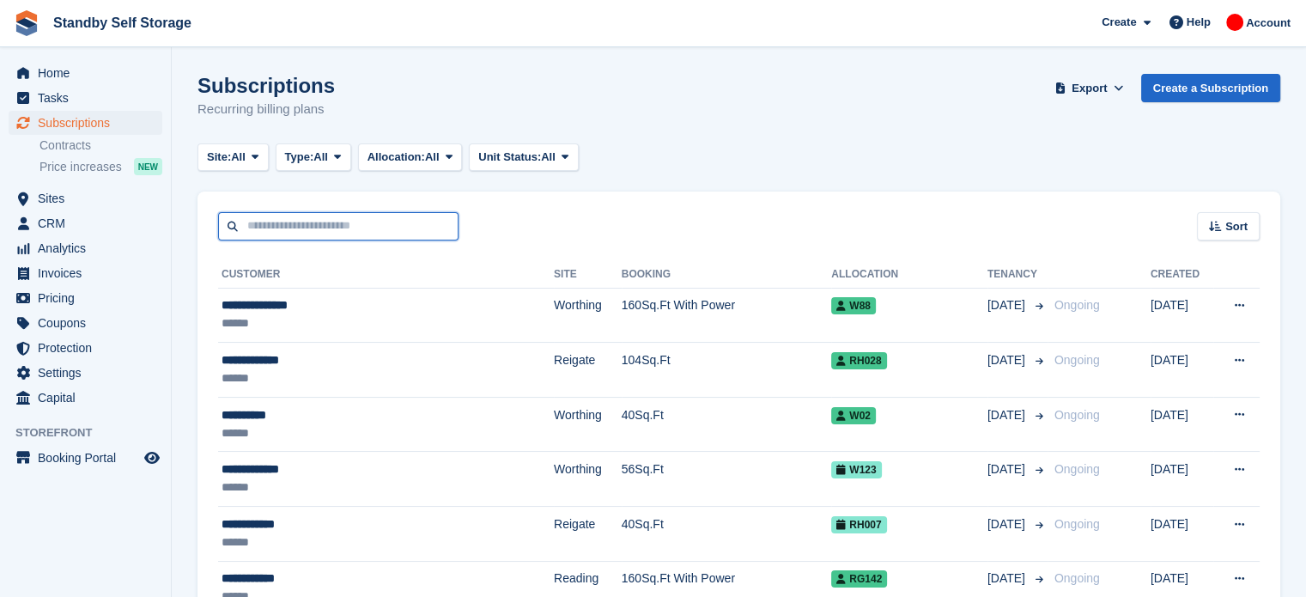
click at [340, 223] on input "text" at bounding box center [338, 226] width 240 height 28
type input "*****"
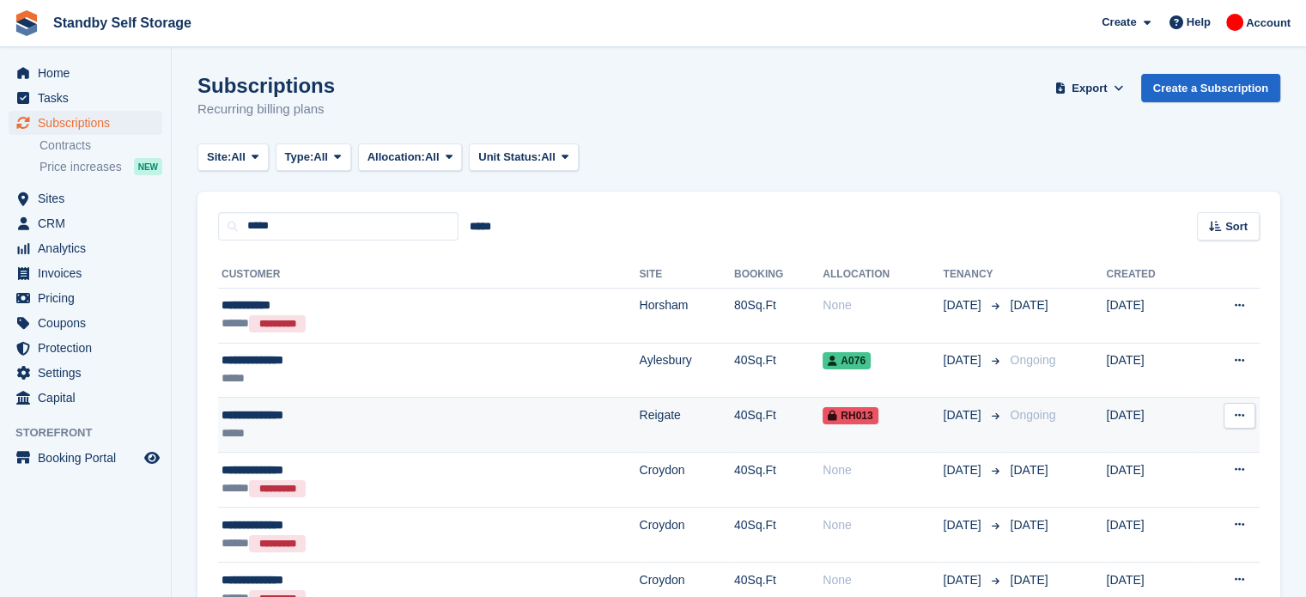
click at [734, 420] on td "40Sq.Ft" at bounding box center [778, 425] width 88 height 55
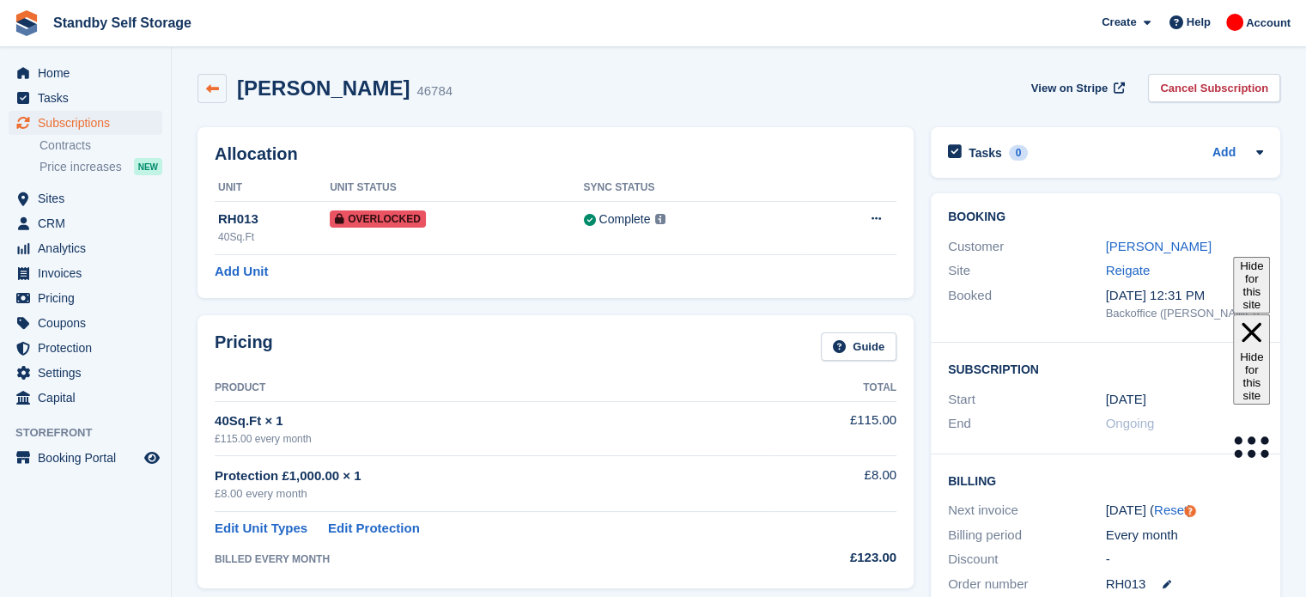
click at [218, 88] on icon at bounding box center [212, 88] width 13 height 13
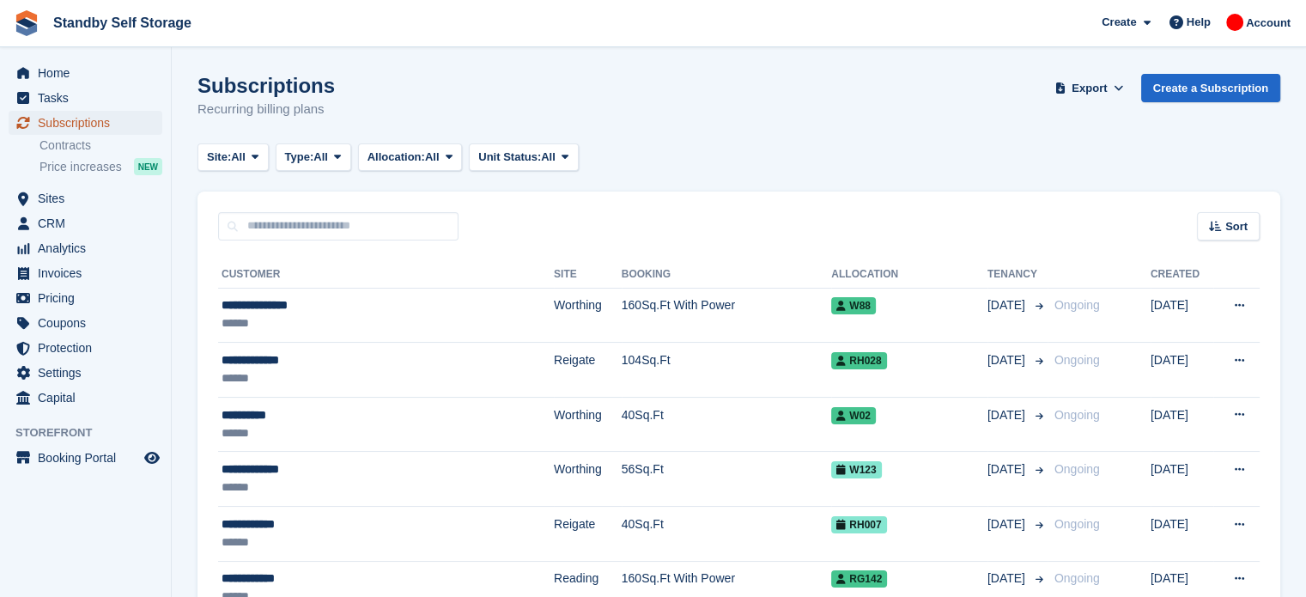
click at [80, 123] on span "Subscriptions" at bounding box center [89, 123] width 103 height 24
click at [293, 222] on input "text" at bounding box center [338, 226] width 240 height 28
type input "***"
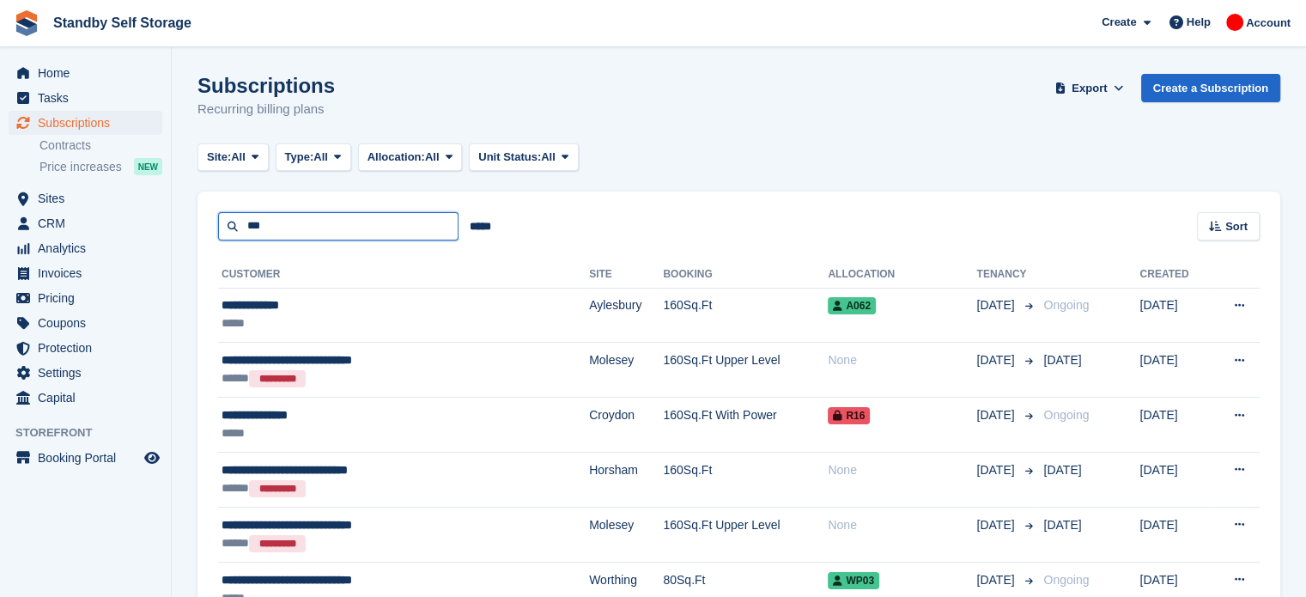
click at [293, 222] on input "***" at bounding box center [338, 226] width 240 height 28
type input "******"
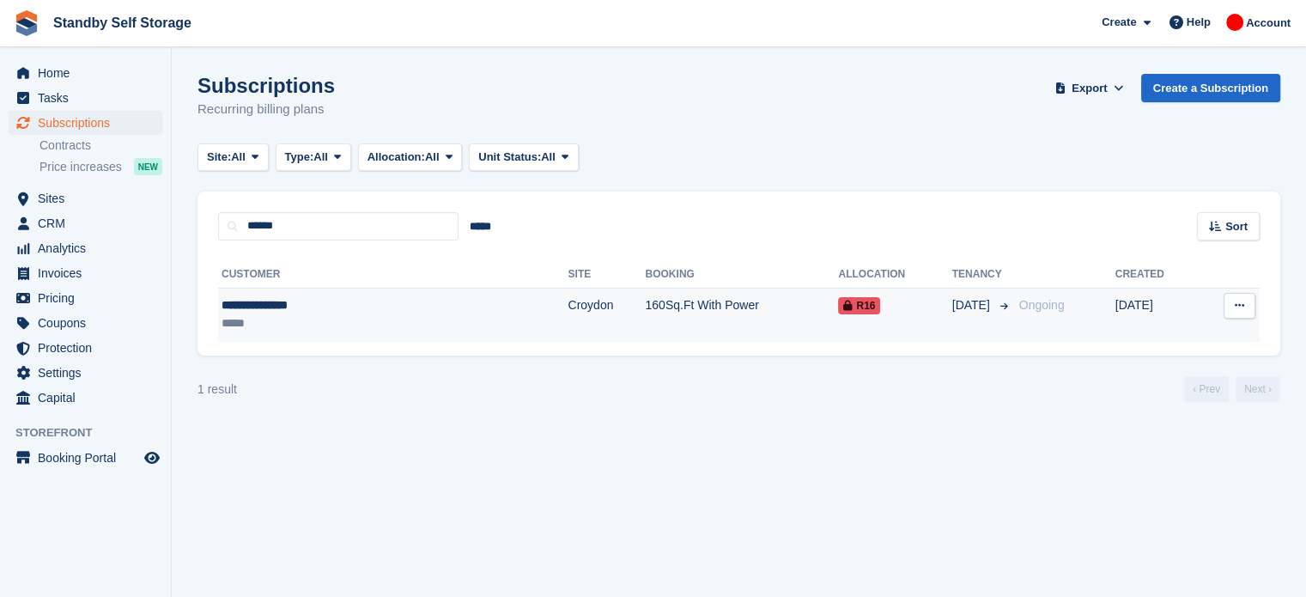
click at [568, 313] on td "Croydon" at bounding box center [606, 315] width 77 height 54
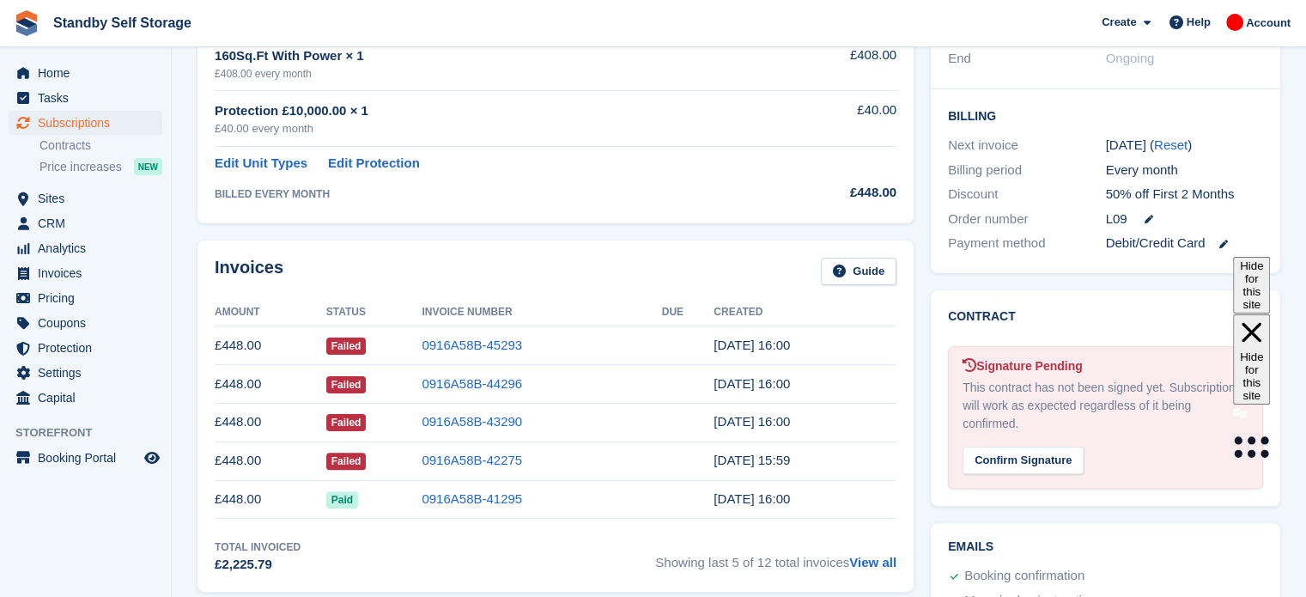
scroll to position [423, 0]
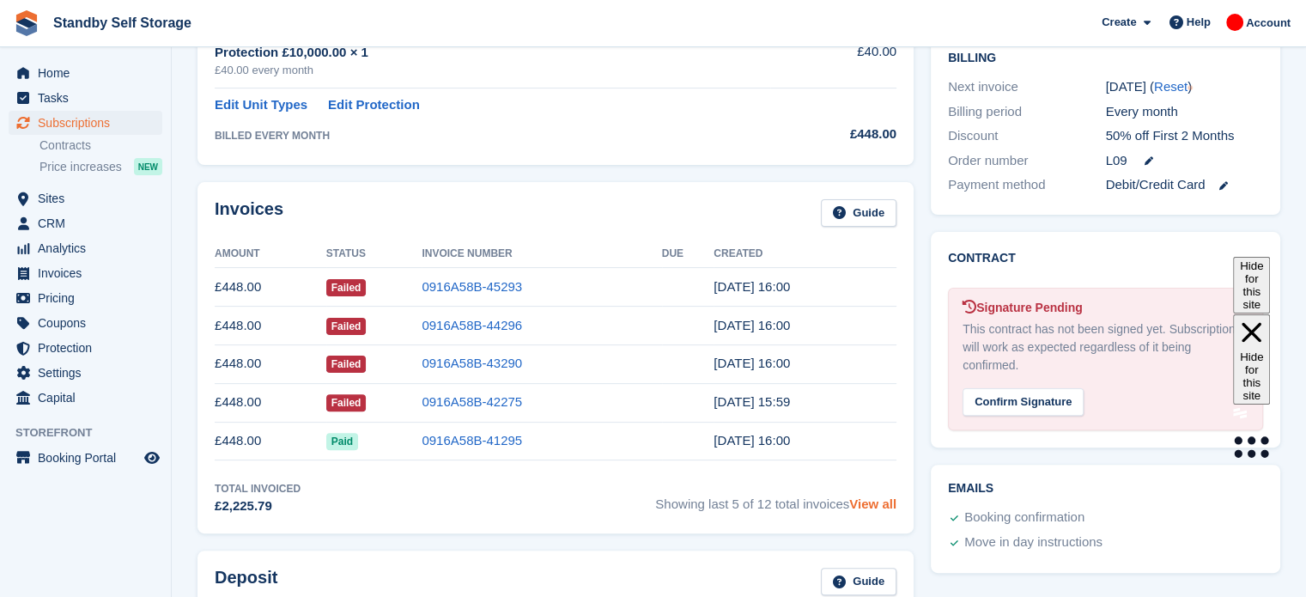
click at [879, 501] on link "View all" at bounding box center [872, 503] width 47 height 15
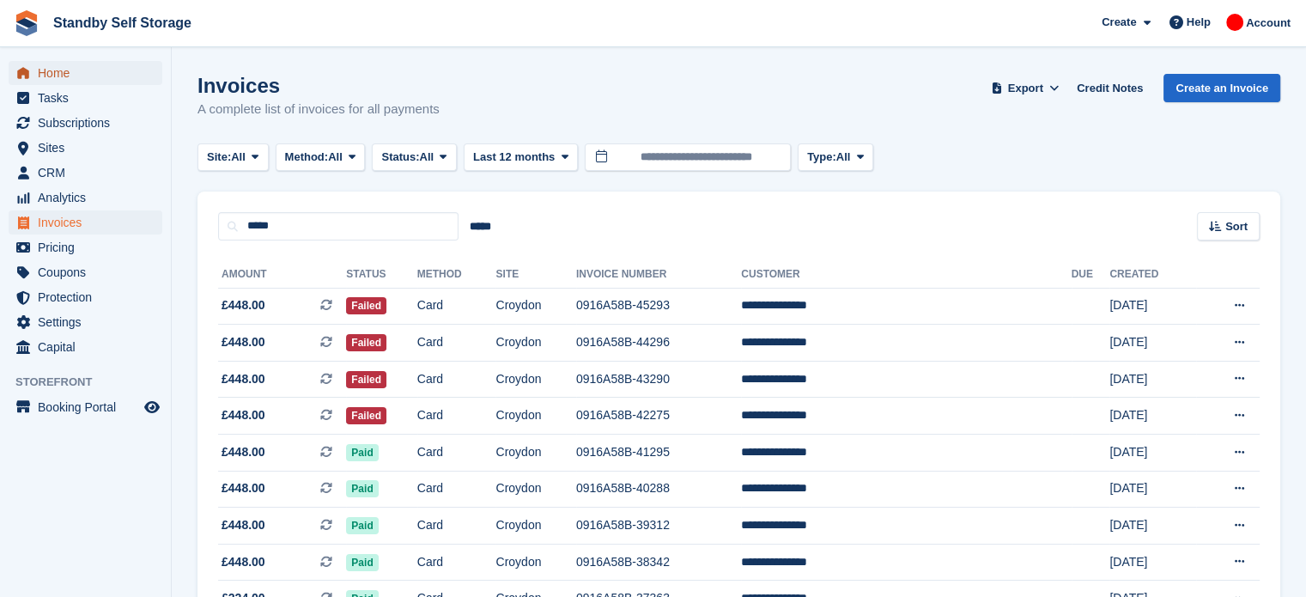
click at [78, 74] on span "Home" at bounding box center [89, 73] width 103 height 24
